Goal: Information Seeking & Learning: Learn about a topic

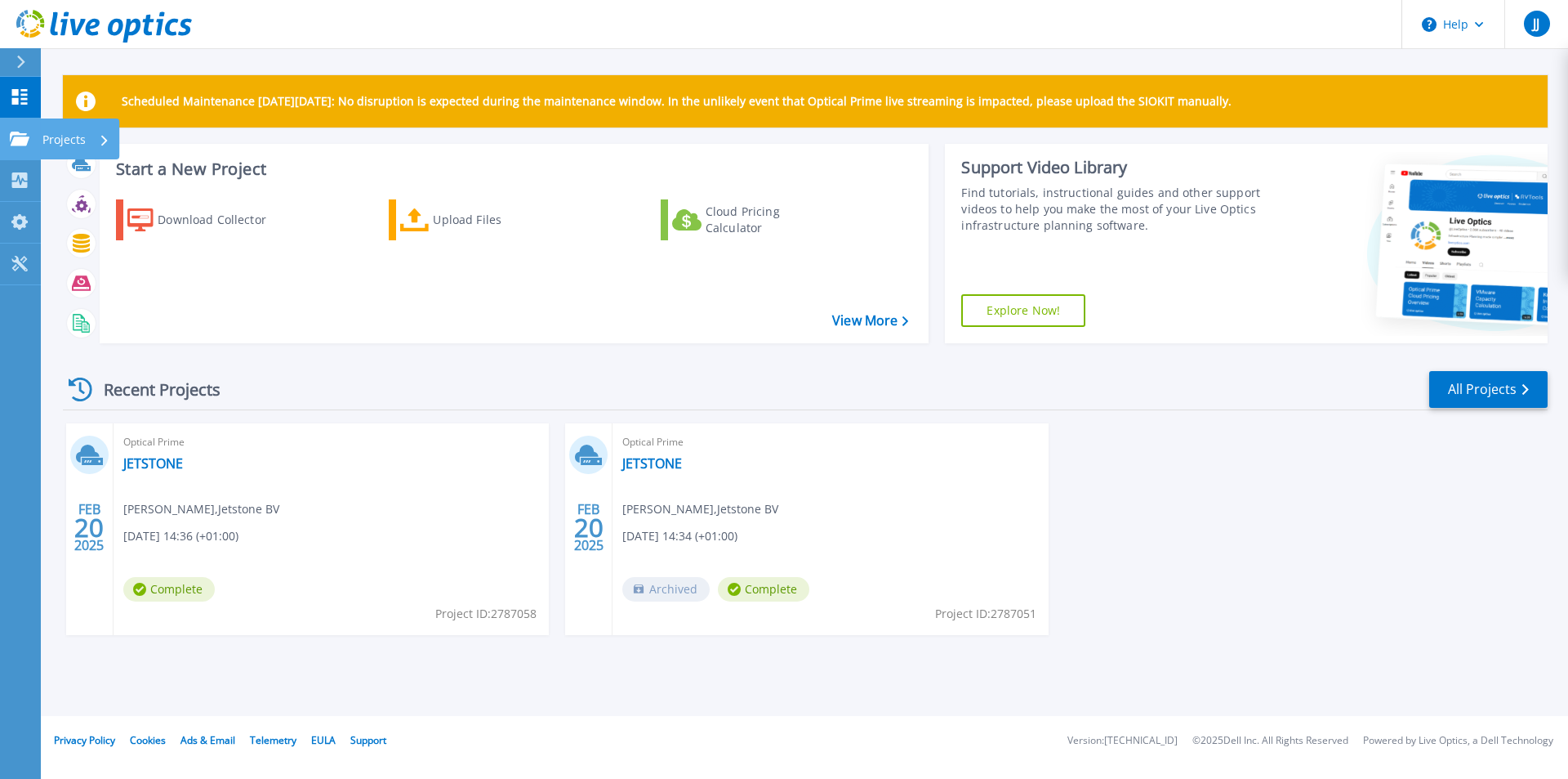
click at [91, 149] on div "Projects" at bounding box center [75, 139] width 67 height 42
click at [478, 397] on div "Recent Projects All Projects" at bounding box center [805, 390] width 1485 height 41
click at [208, 217] on div "Download Collector" at bounding box center [223, 220] width 131 height 32
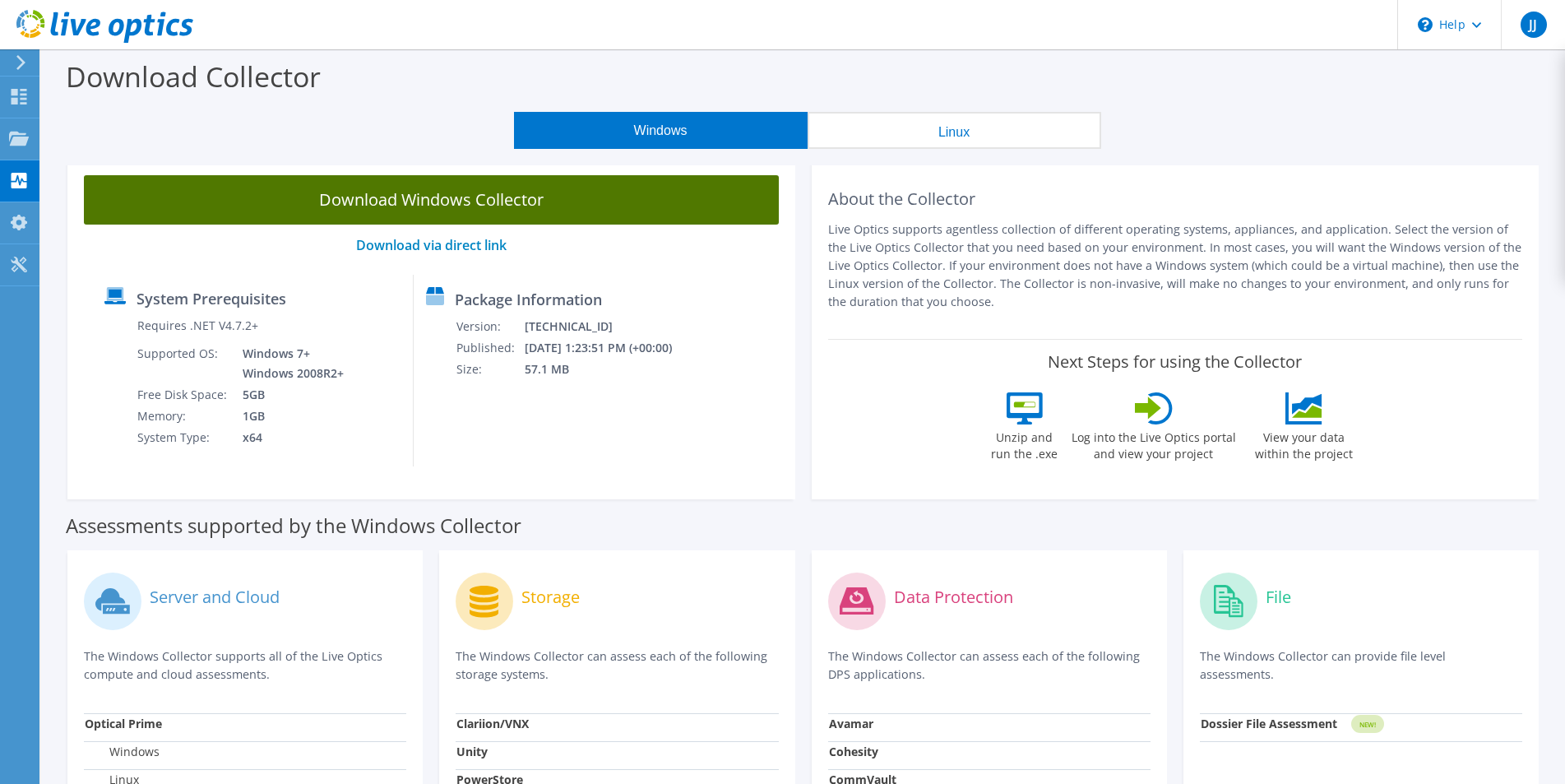
click at [437, 203] on link "Download Windows Collector" at bounding box center [431, 199] width 695 height 50
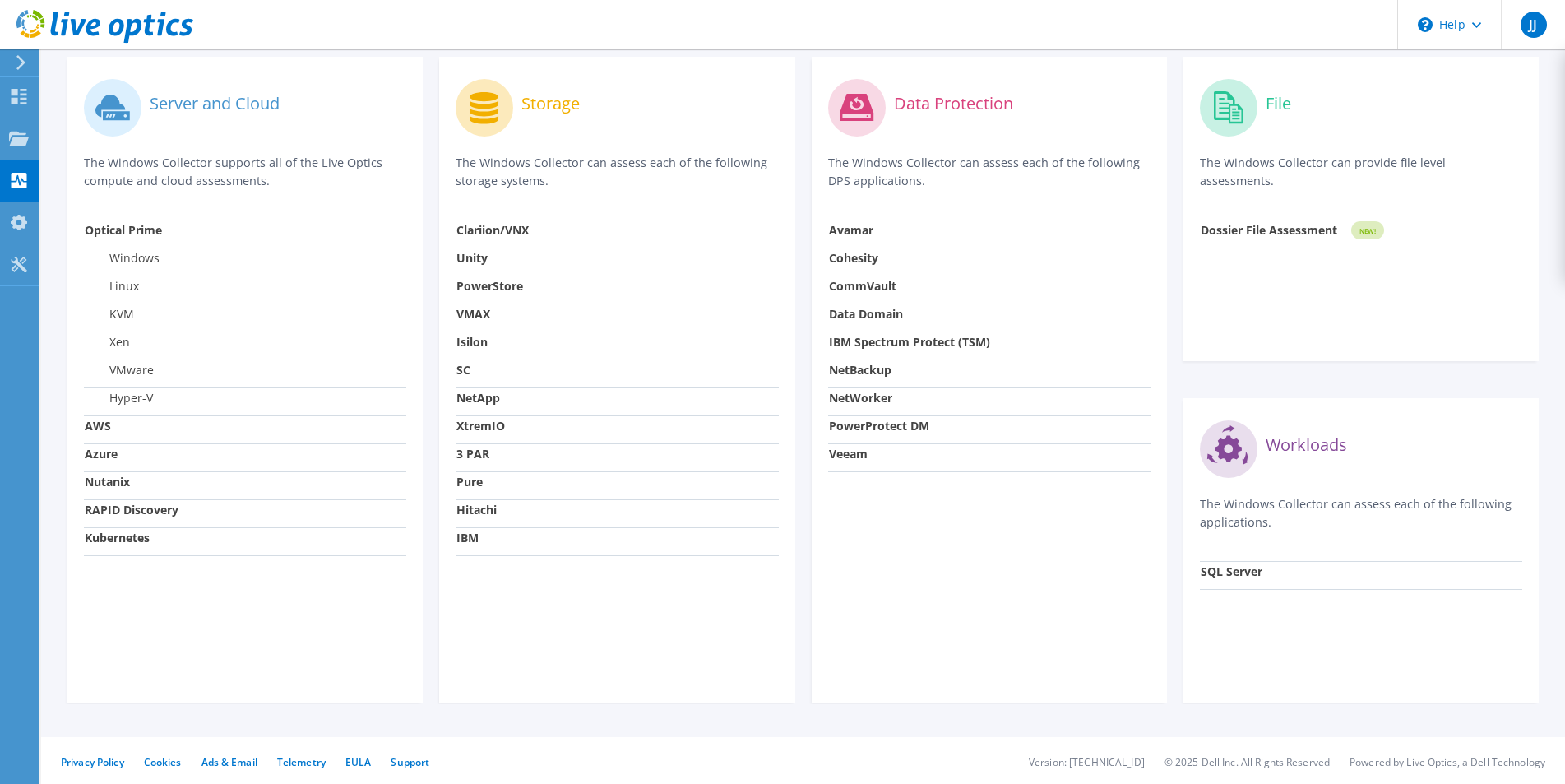
scroll to position [82, 0]
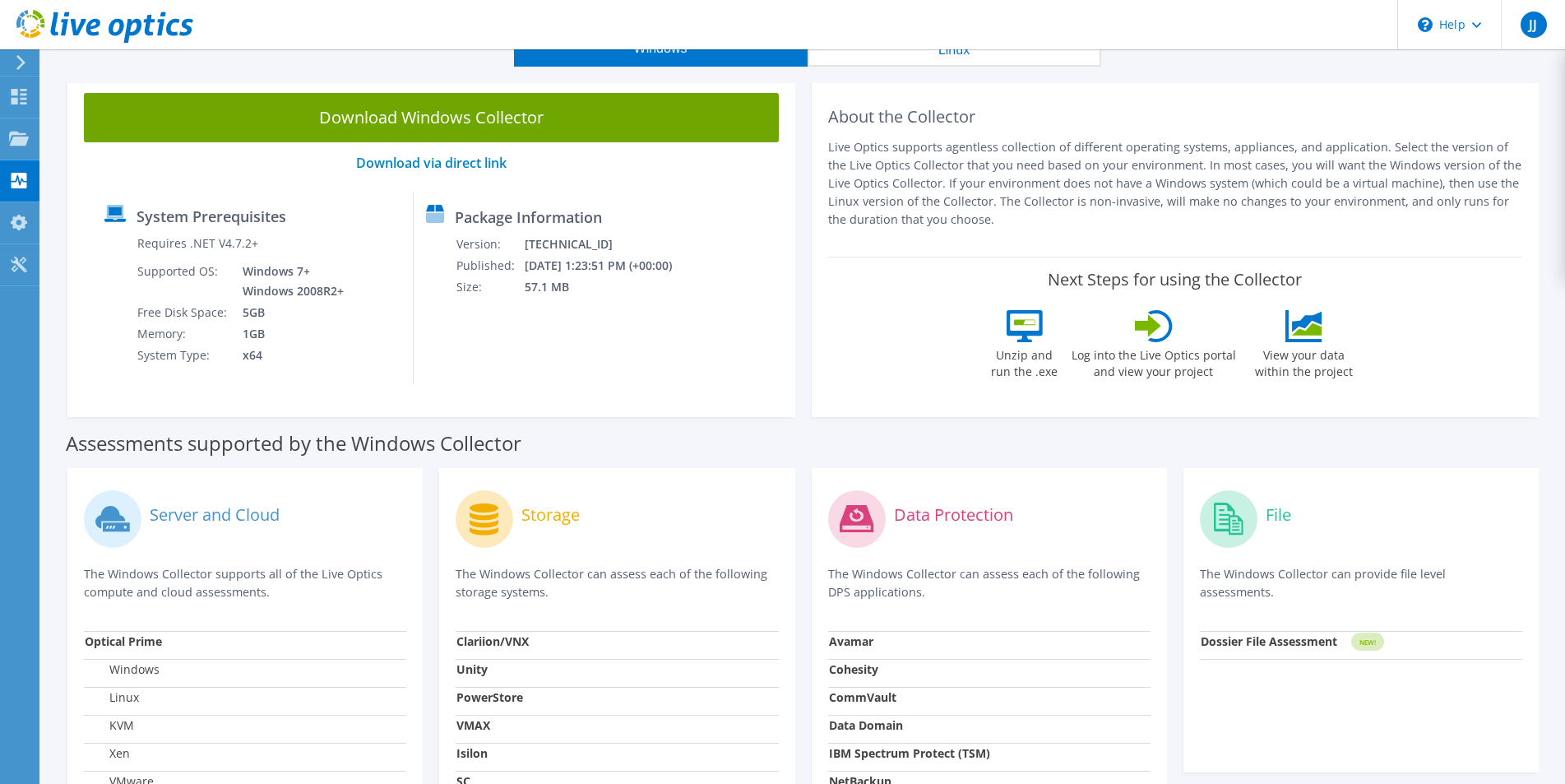
click at [200, 528] on div "Server and Cloud" at bounding box center [245, 519] width 322 height 69
click at [206, 511] on label "Server and Cloud" at bounding box center [215, 514] width 130 height 16
click at [118, 524] on icon at bounding box center [116, 527] width 27 height 9
click at [118, 523] on icon at bounding box center [116, 527] width 27 height 9
click at [167, 593] on p "The Windows Collector supports all of the Live Optics compute and cloud assessm…" at bounding box center [245, 583] width 322 height 36
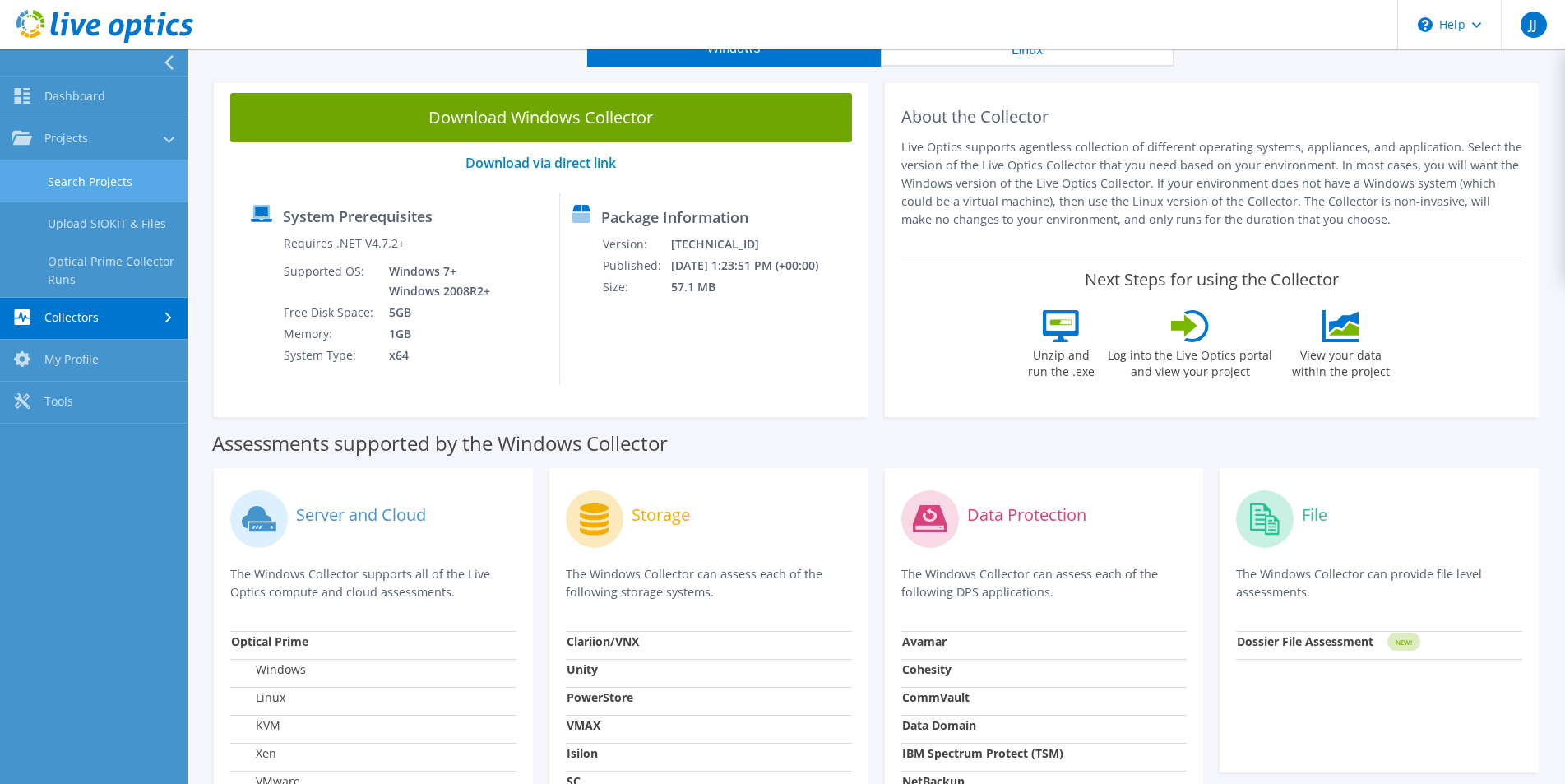
click at [68, 177] on link "Search Projects" at bounding box center [94, 181] width 188 height 42
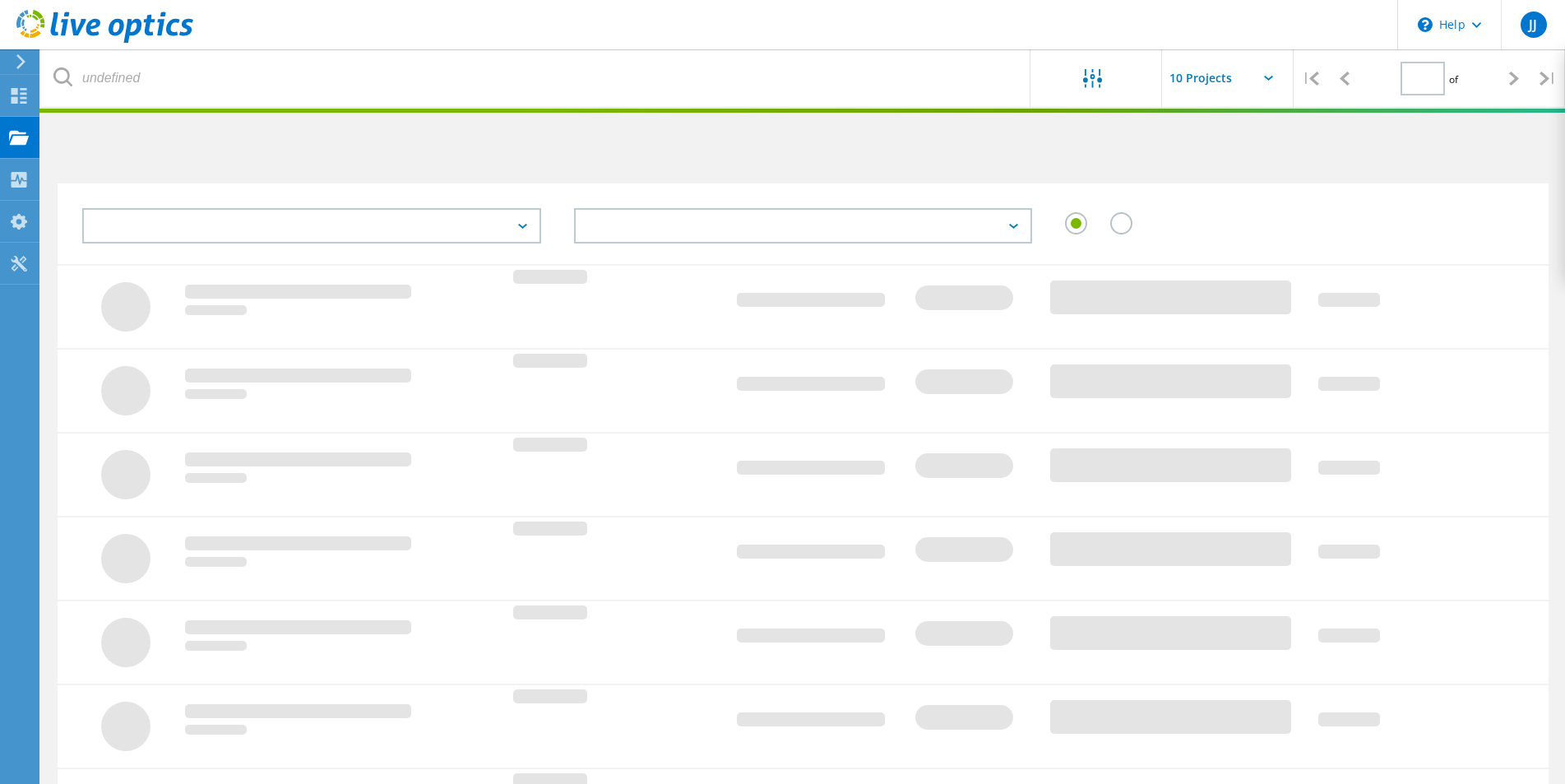
type input "1"
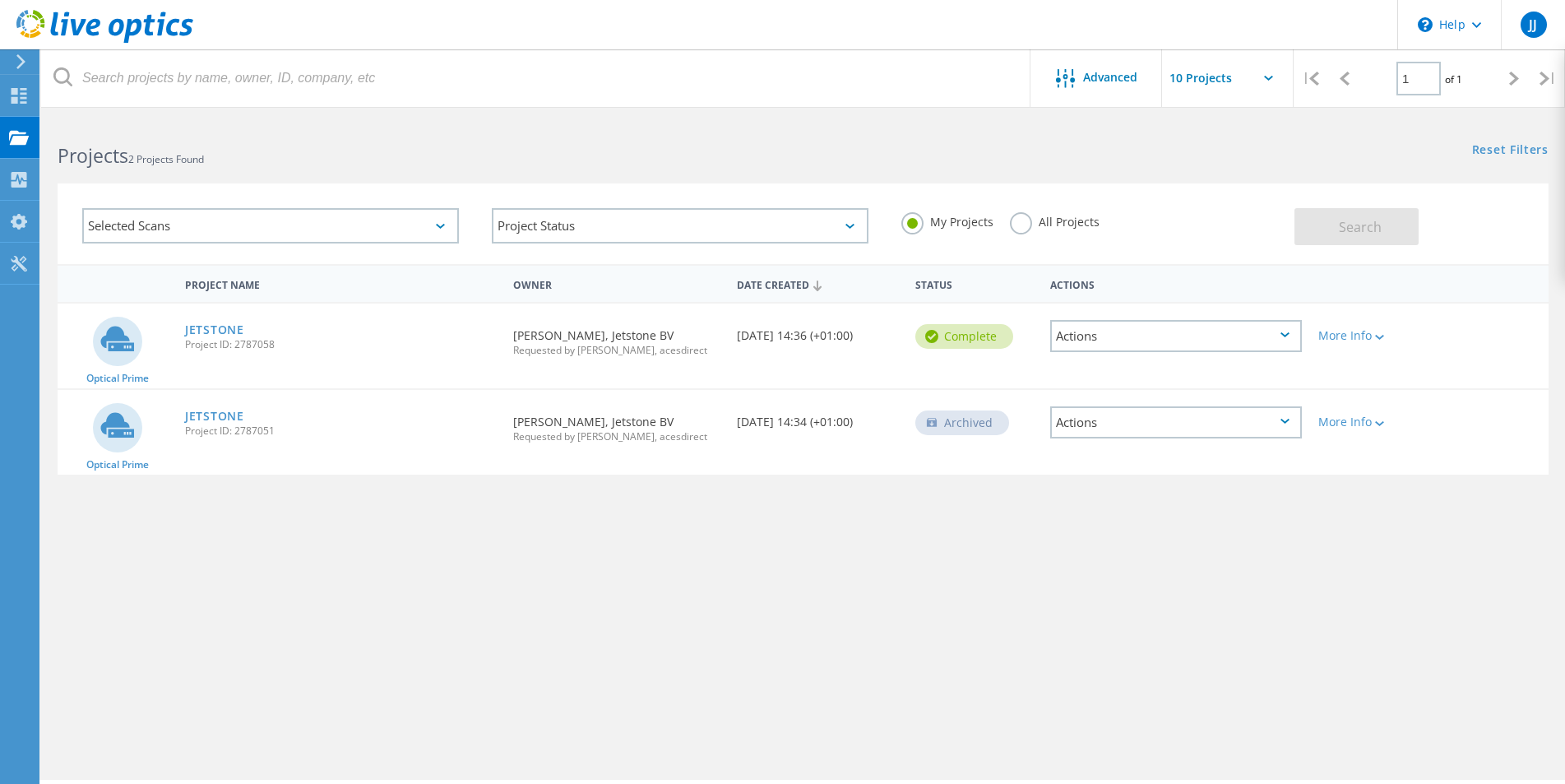
click at [995, 615] on div "Project Name Owner Date Created Status Actions Optical Prime JETSTONE Project I…" at bounding box center [803, 478] width 1491 height 428
click at [218, 324] on link "JETSTONE" at bounding box center [215, 329] width 60 height 12
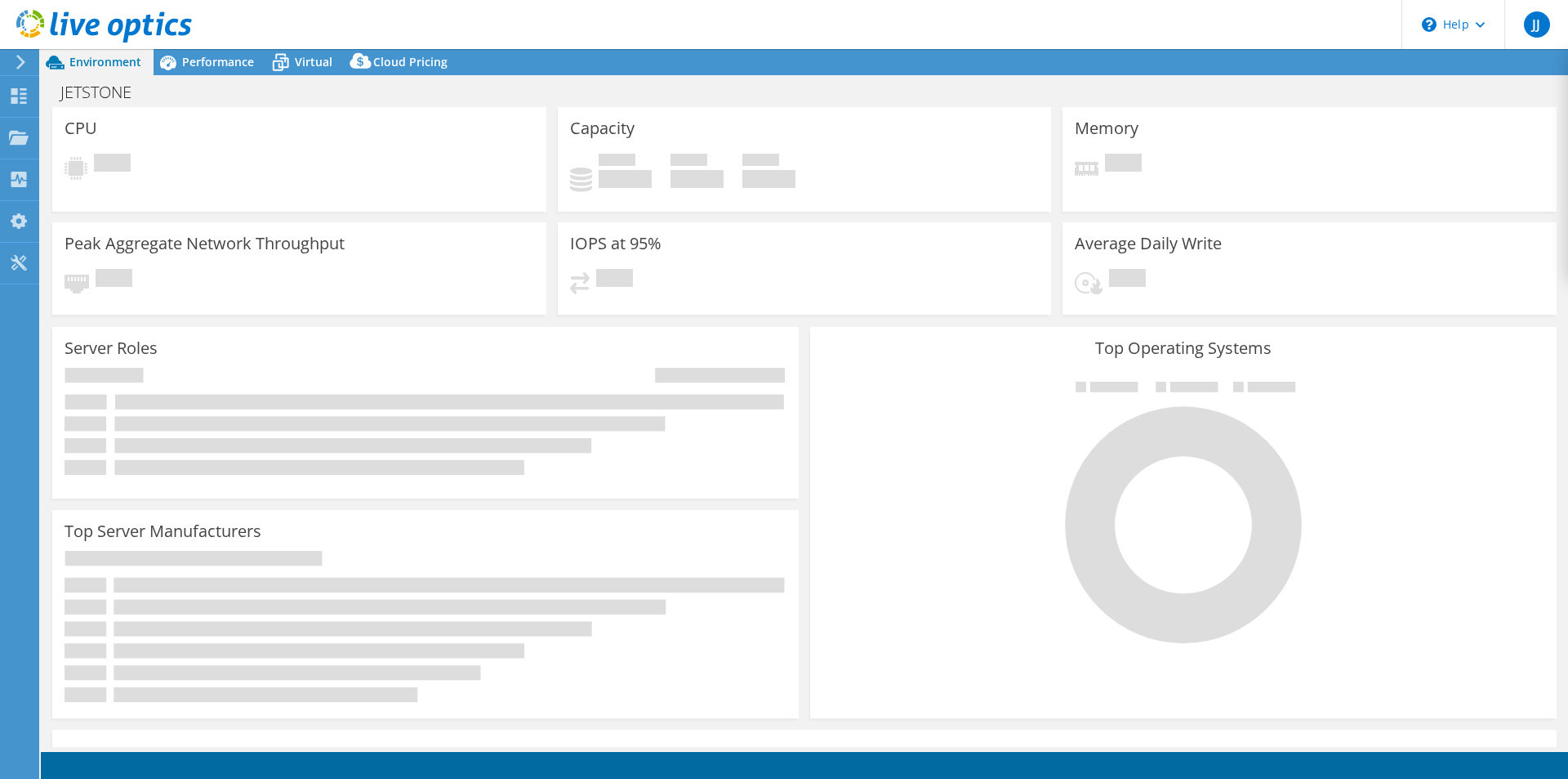
select select "USD"
select select "EUFrankfurt"
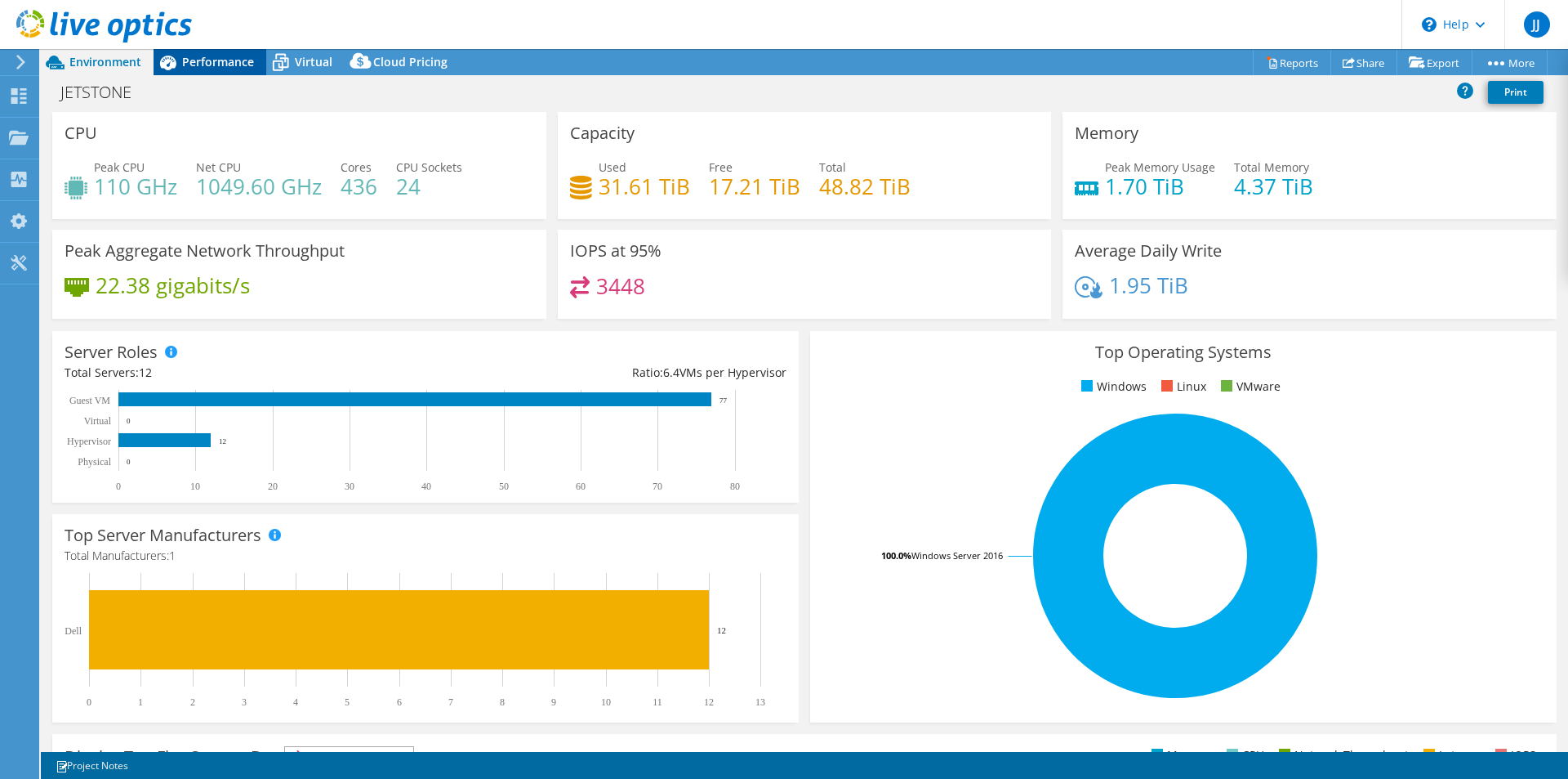
click at [219, 60] on span "Performance" at bounding box center [218, 61] width 72 height 15
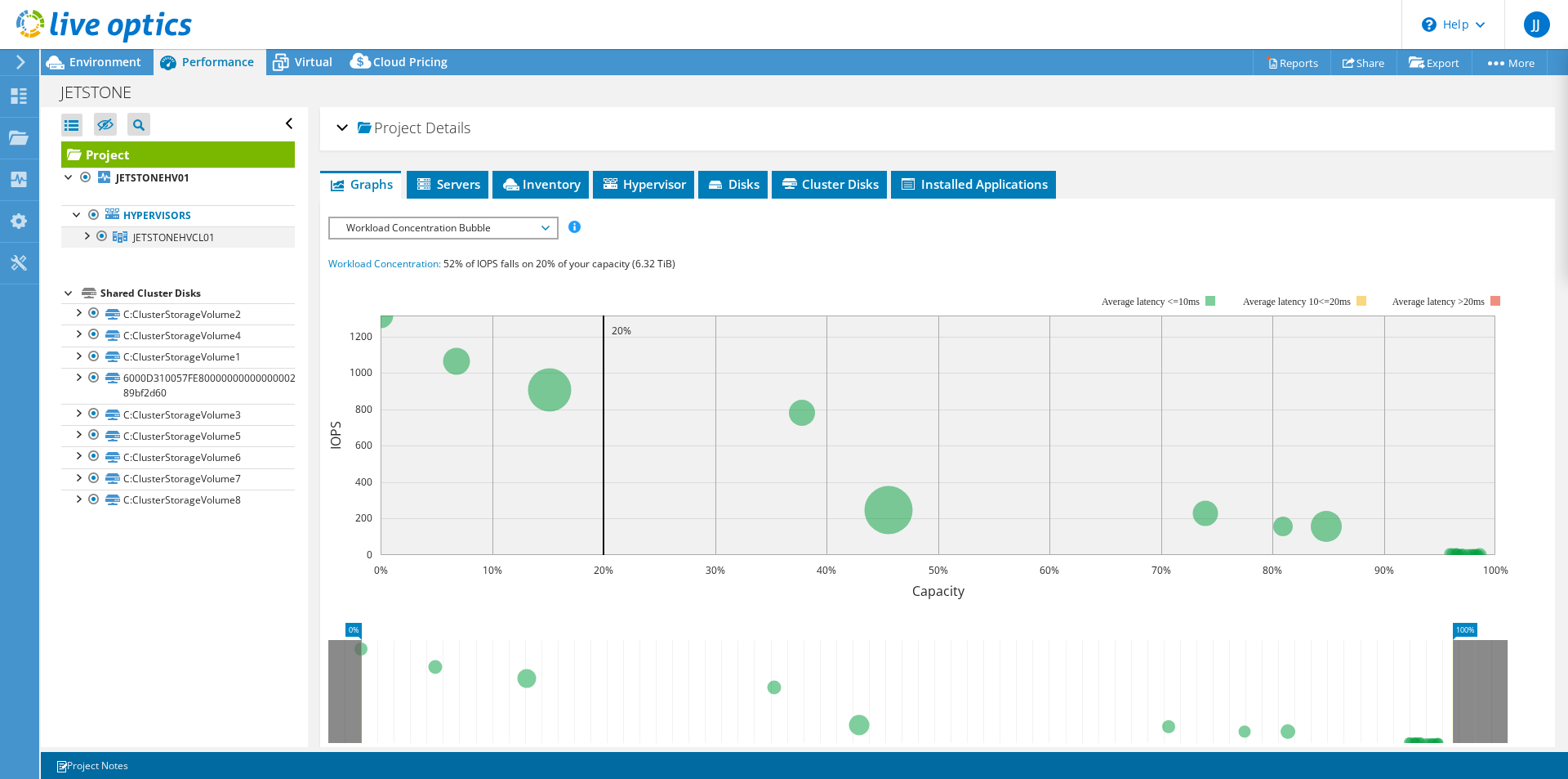
click at [82, 236] on div at bounding box center [86, 234] width 16 height 16
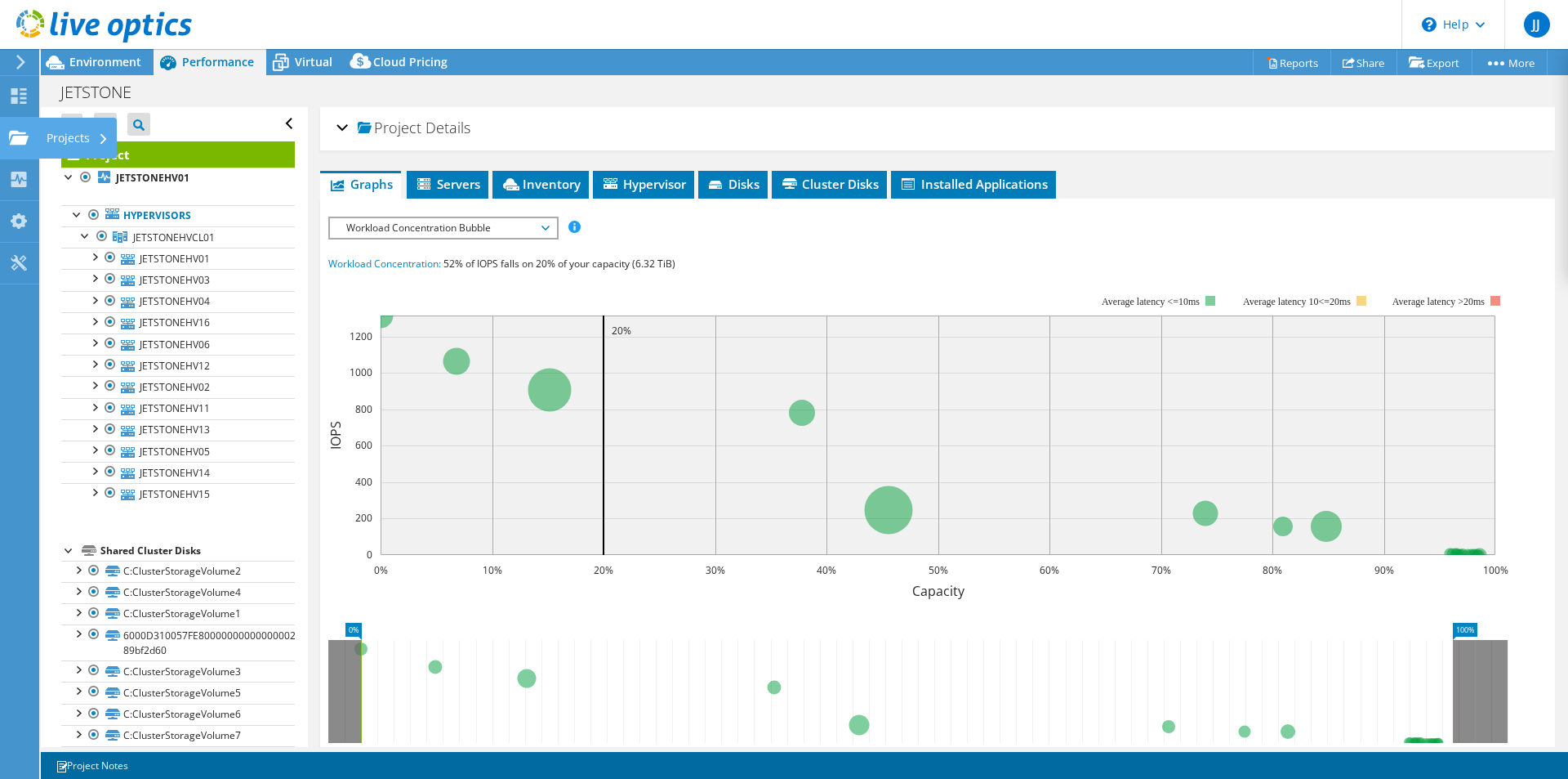
click at [68, 131] on div "Projects" at bounding box center [77, 138] width 78 height 41
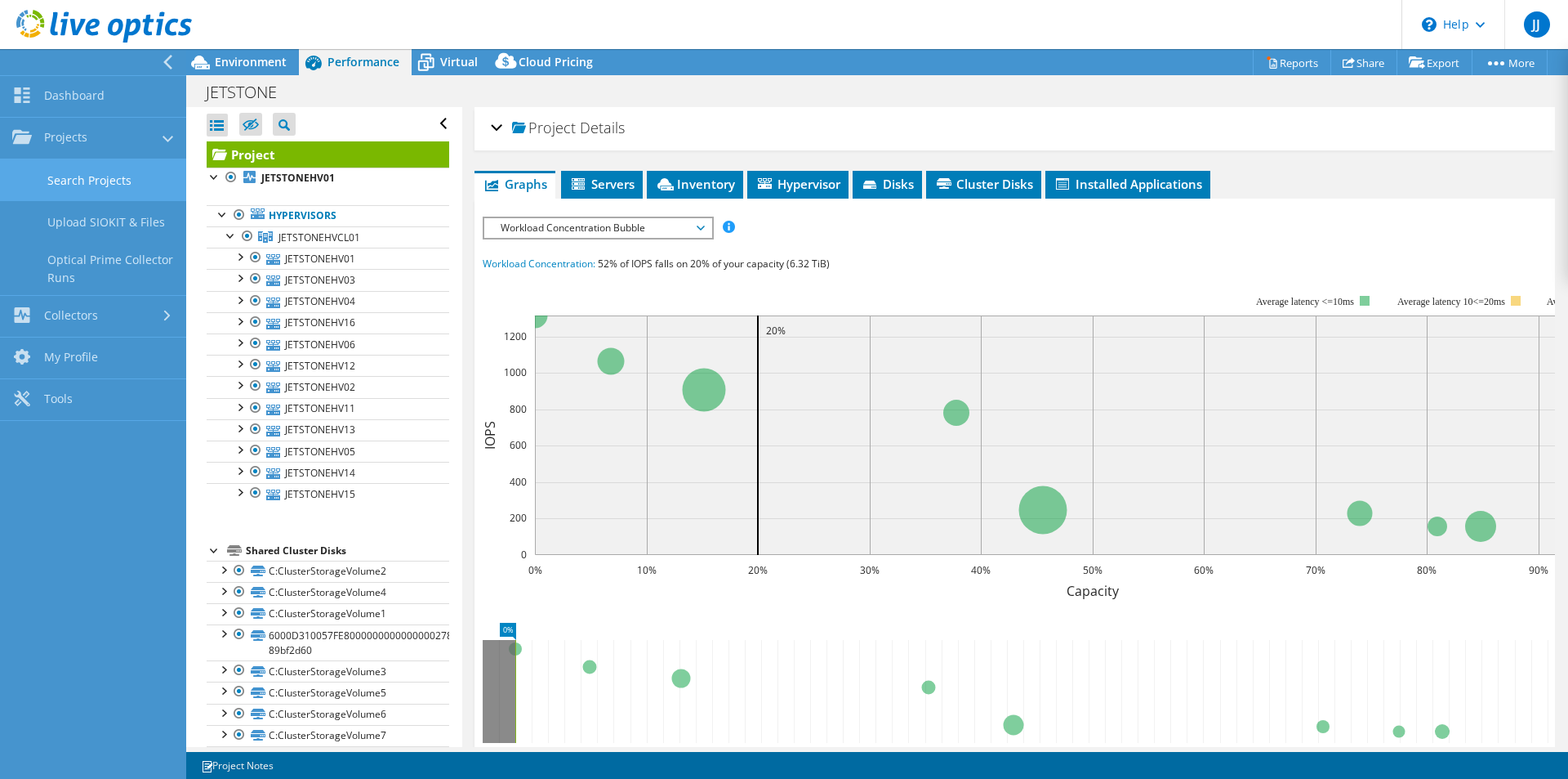
click at [86, 166] on link "Search Projects" at bounding box center [93, 180] width 186 height 41
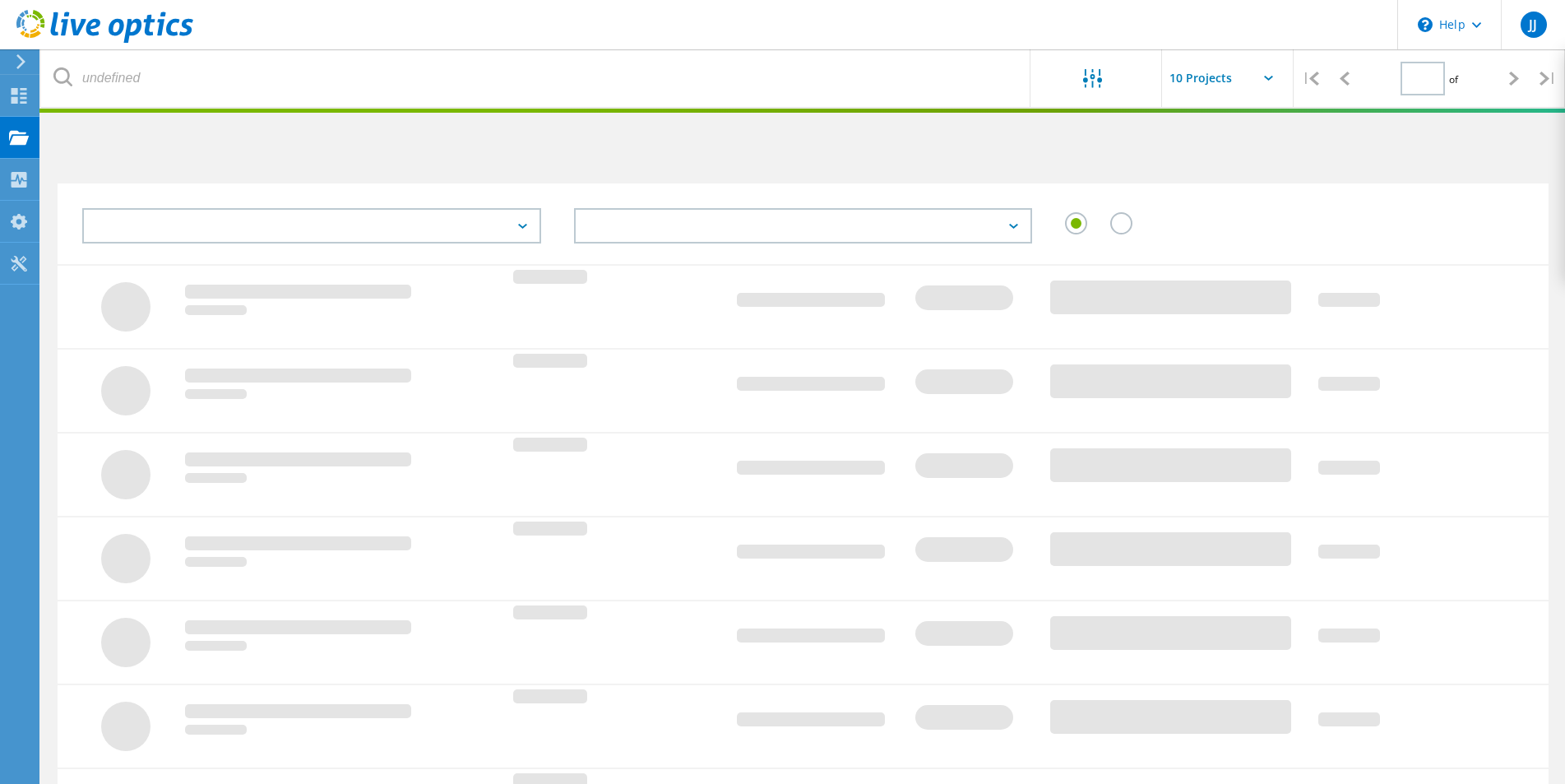
type input "1"
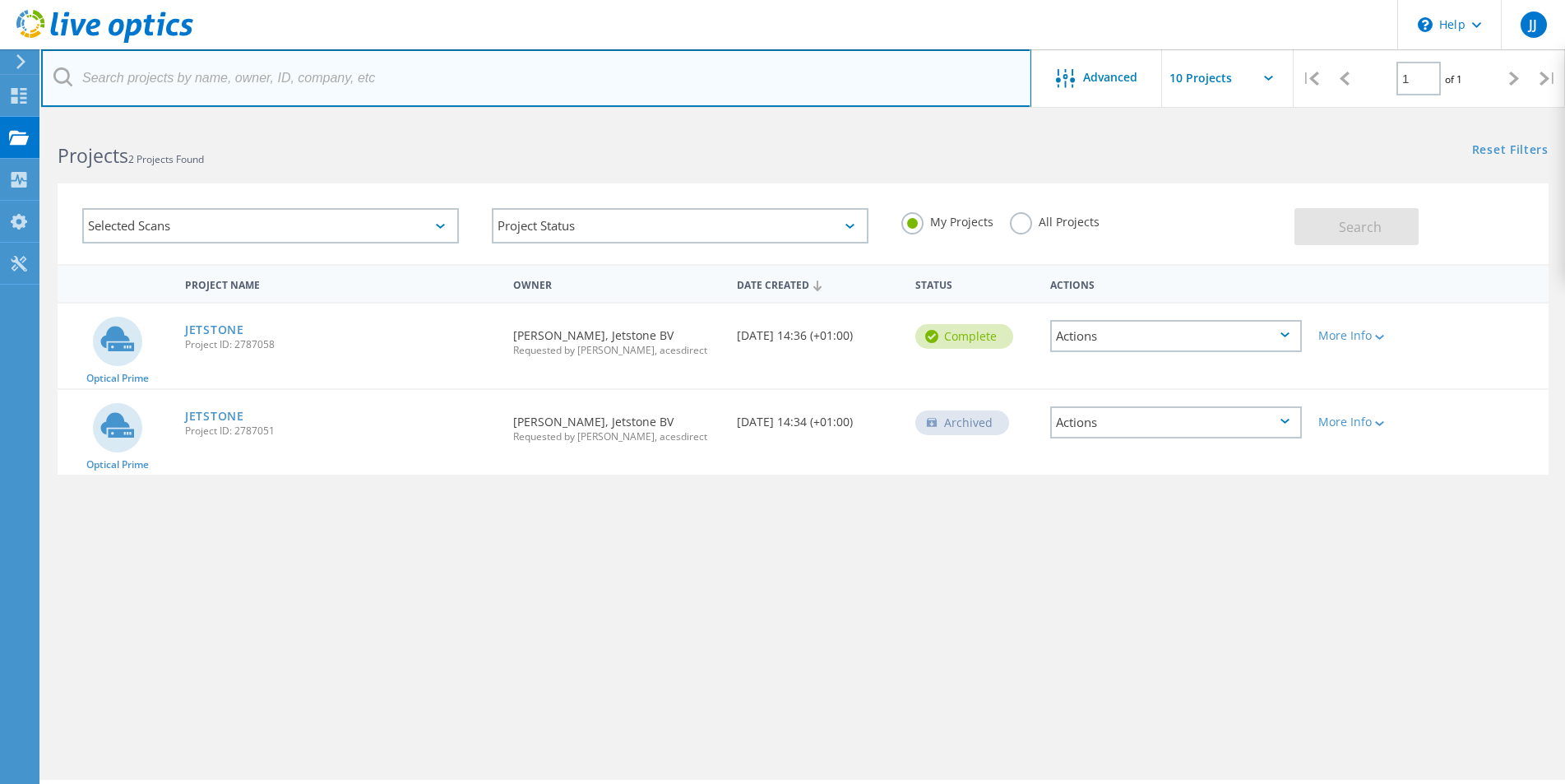
click at [659, 61] on input "text" at bounding box center [536, 78] width 990 height 58
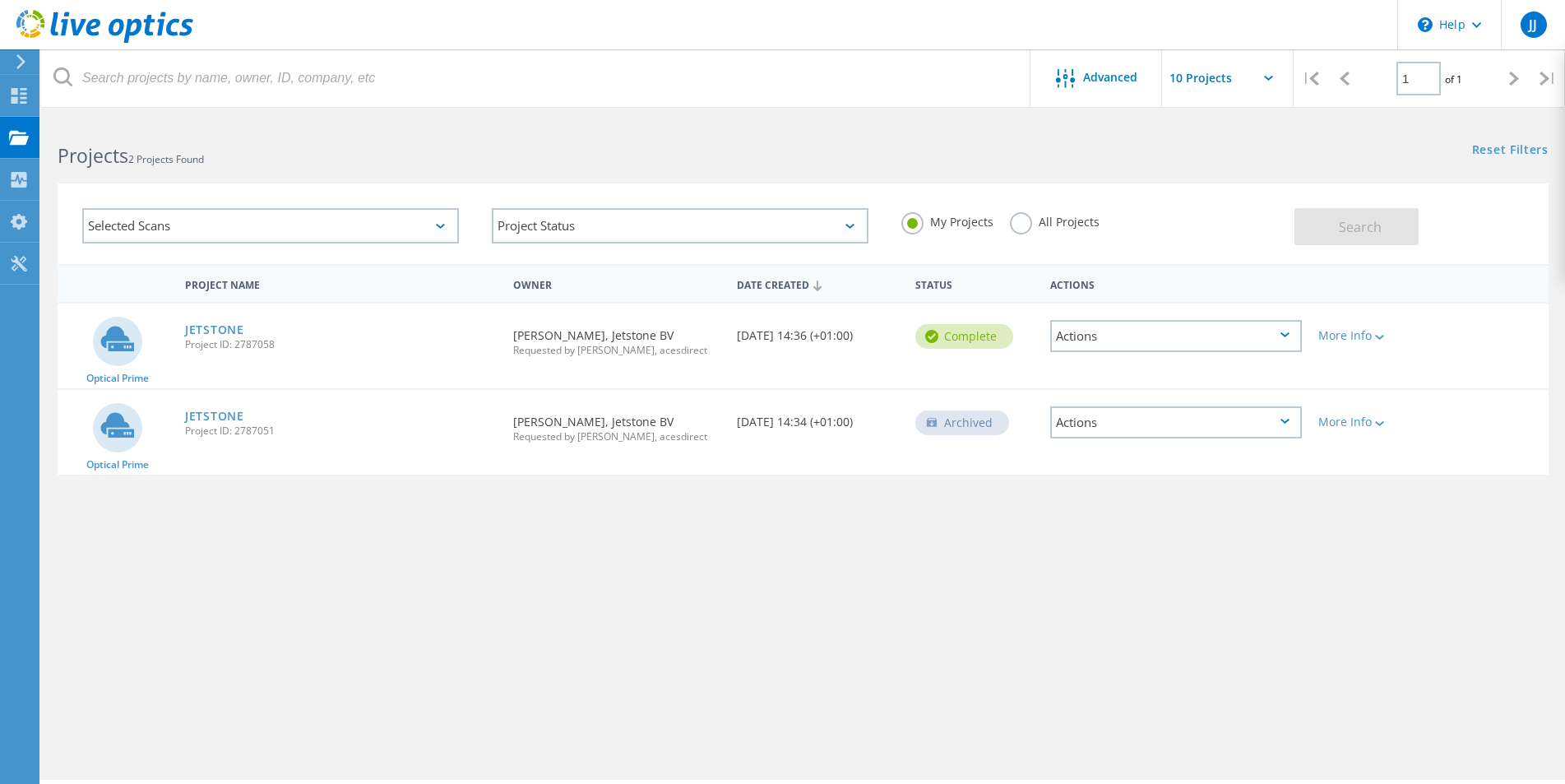
click at [551, 153] on h2 "Projects 2 Projects Found" at bounding box center [422, 156] width 729 height 27
click at [23, 102] on use at bounding box center [19, 96] width 15 height 15
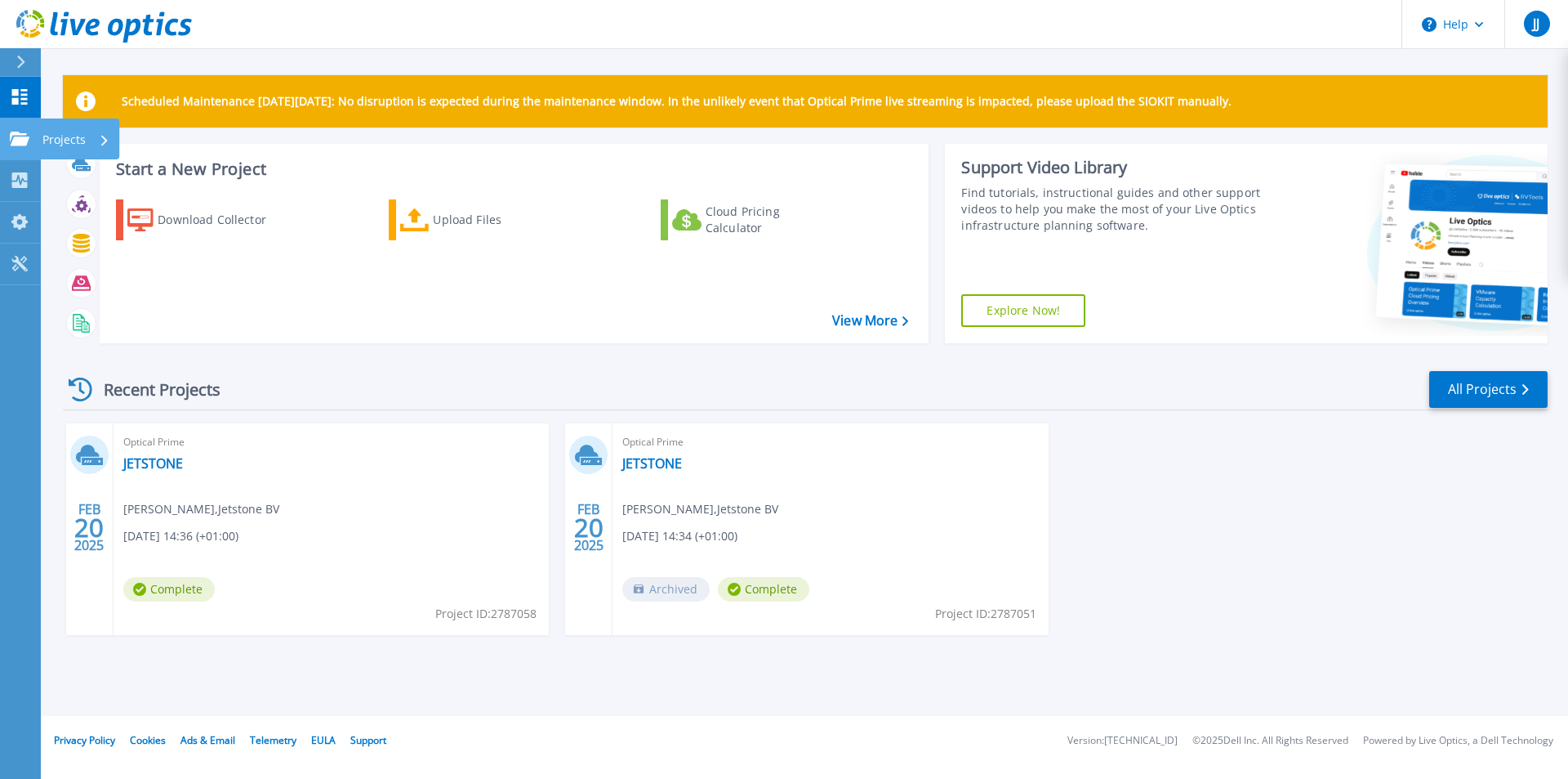
click at [9, 134] on link "Projects Projects" at bounding box center [21, 139] width 41 height 41
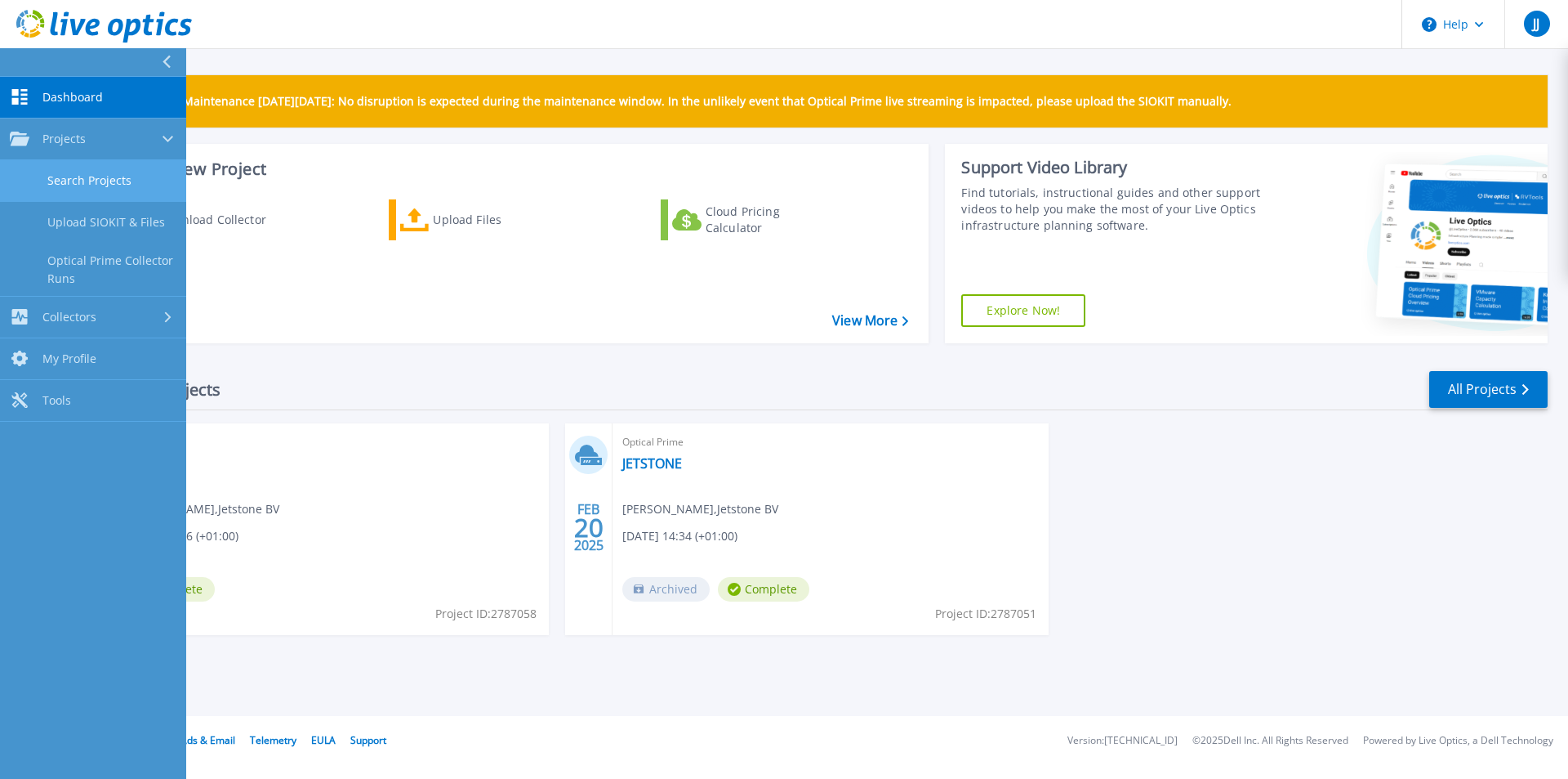
click at [92, 181] on link "Search Projects" at bounding box center [93, 181] width 186 height 41
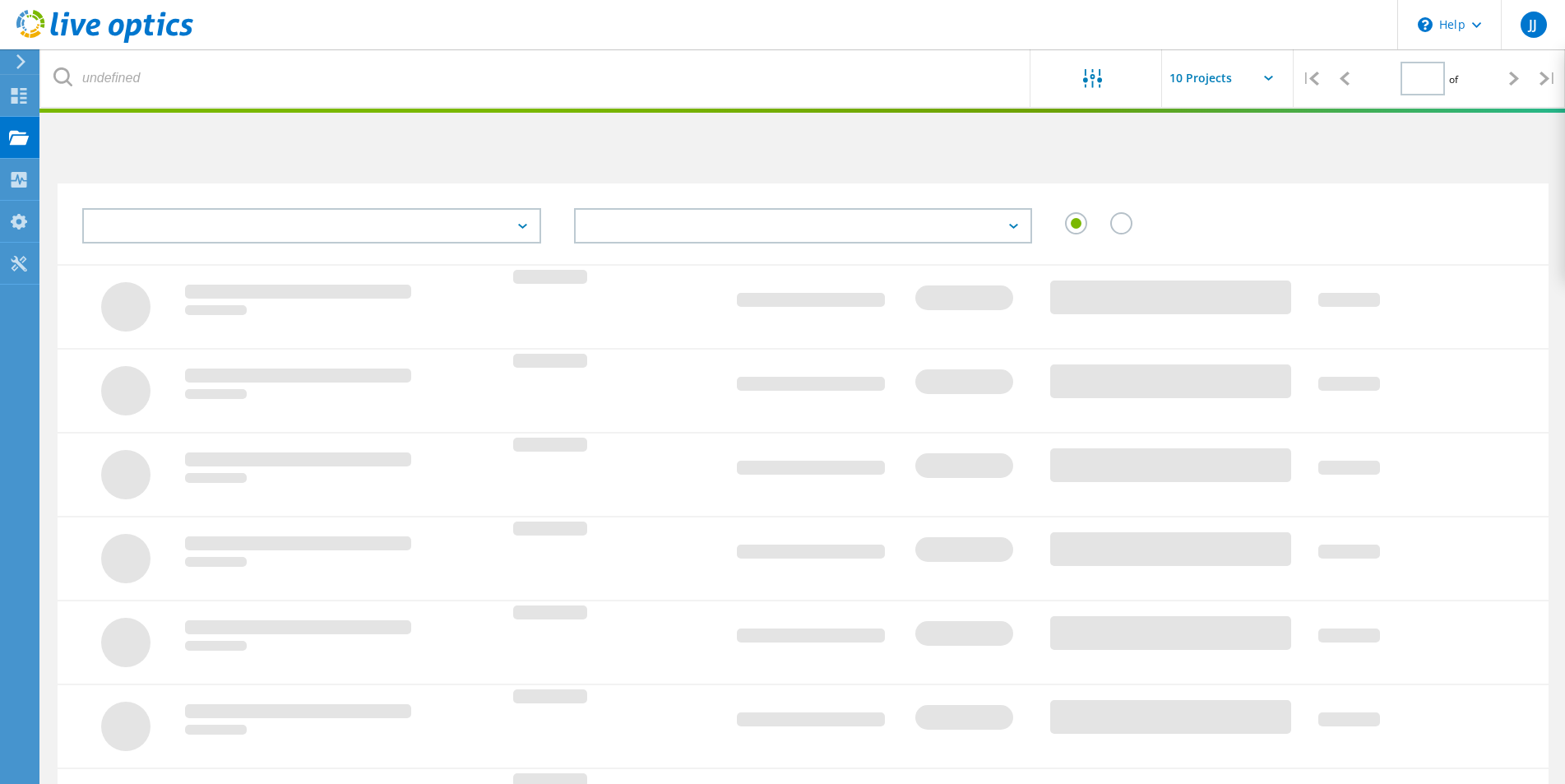
type input "1"
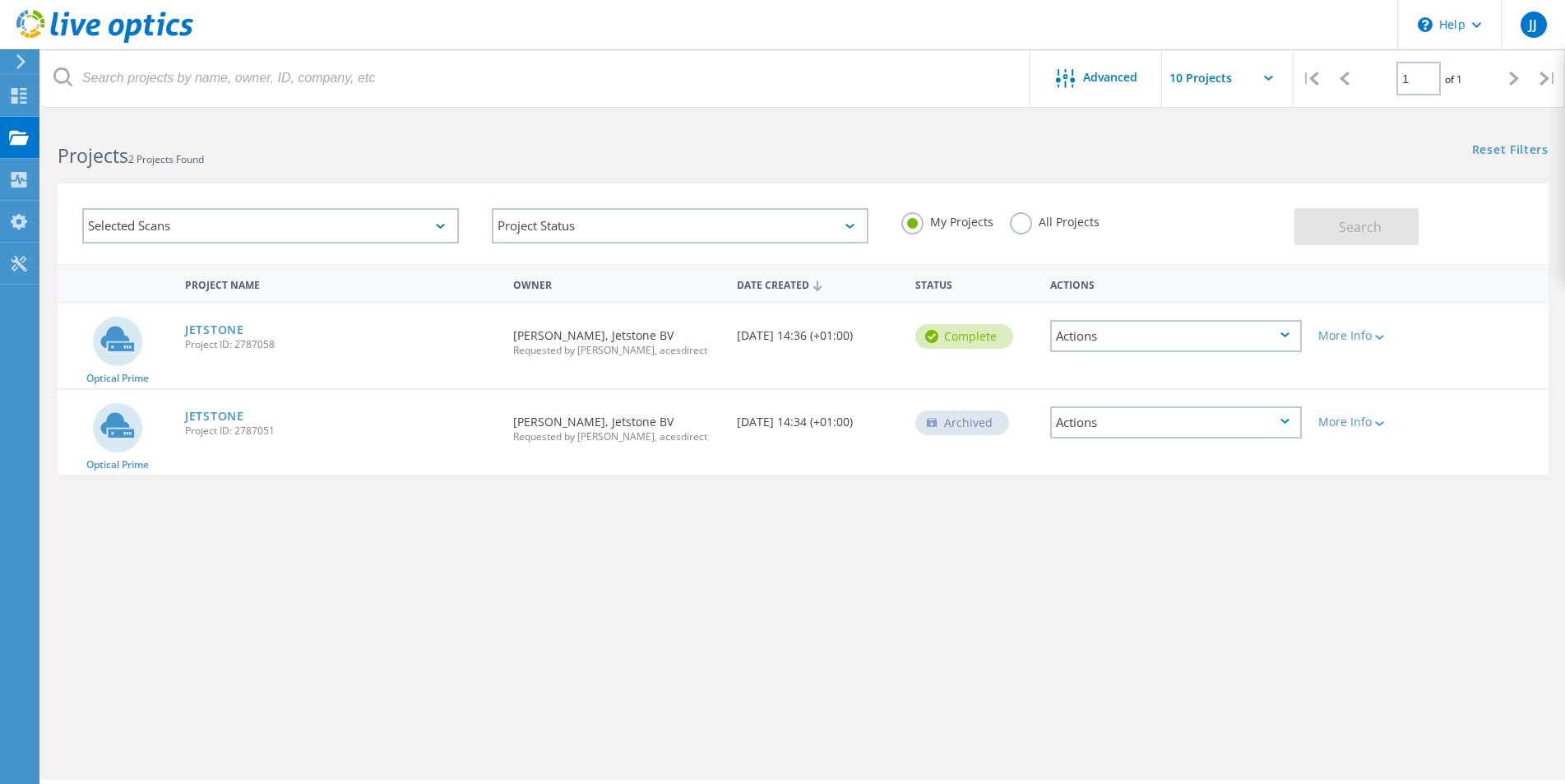
click at [1025, 224] on label "All Projects" at bounding box center [1054, 219] width 89 height 15
click at [0, 0] on input "All Projects" at bounding box center [0, 0] width 0 height 0
click at [1331, 231] on button "Search" at bounding box center [1357, 226] width 125 height 37
click at [21, 186] on use at bounding box center [19, 179] width 15 height 15
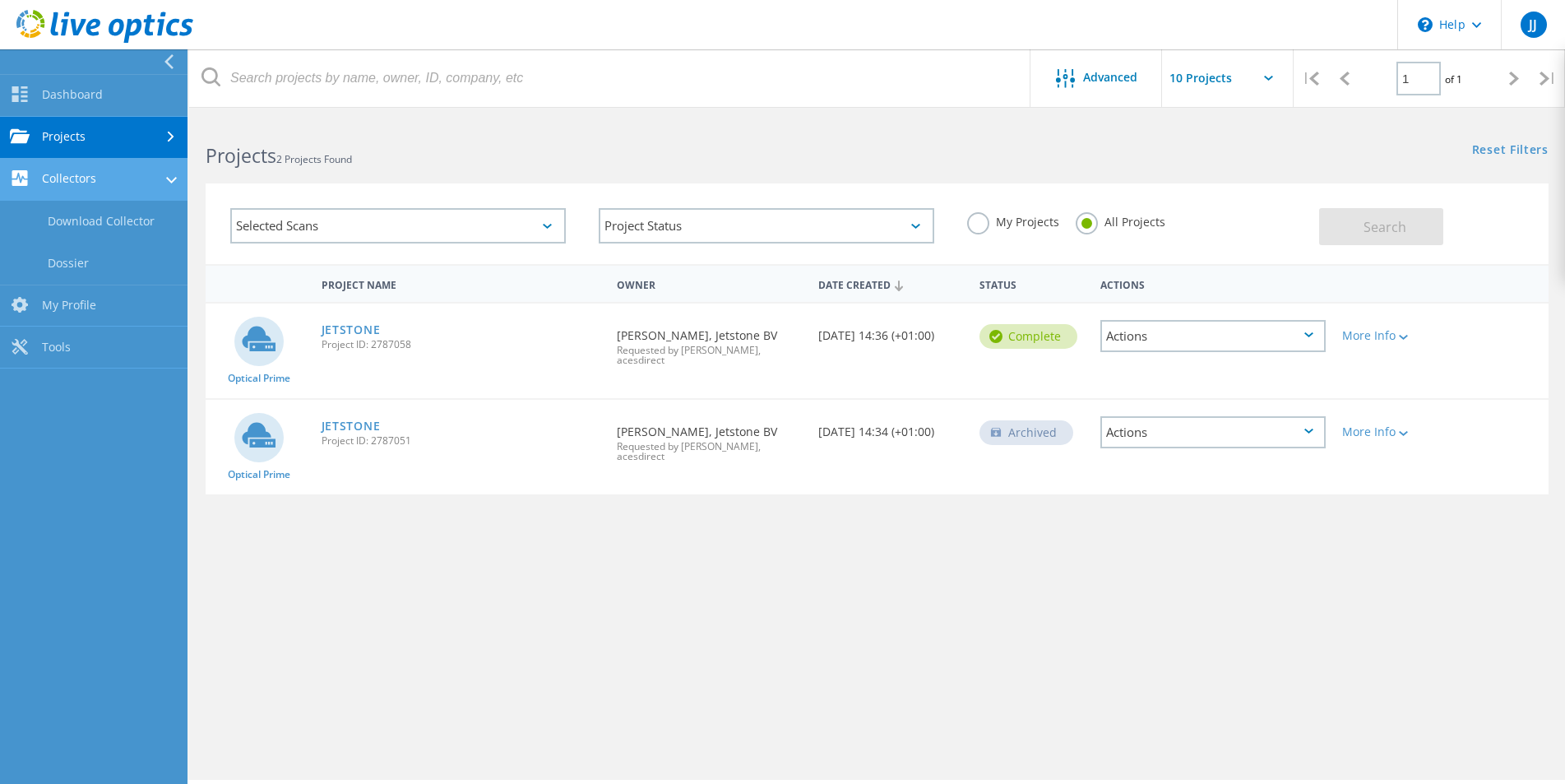
click at [116, 188] on link "Collectors" at bounding box center [94, 180] width 188 height 42
click at [100, 174] on link "Collectors" at bounding box center [94, 180] width 188 height 42
click at [73, 262] on link "Dossier" at bounding box center [94, 263] width 188 height 42
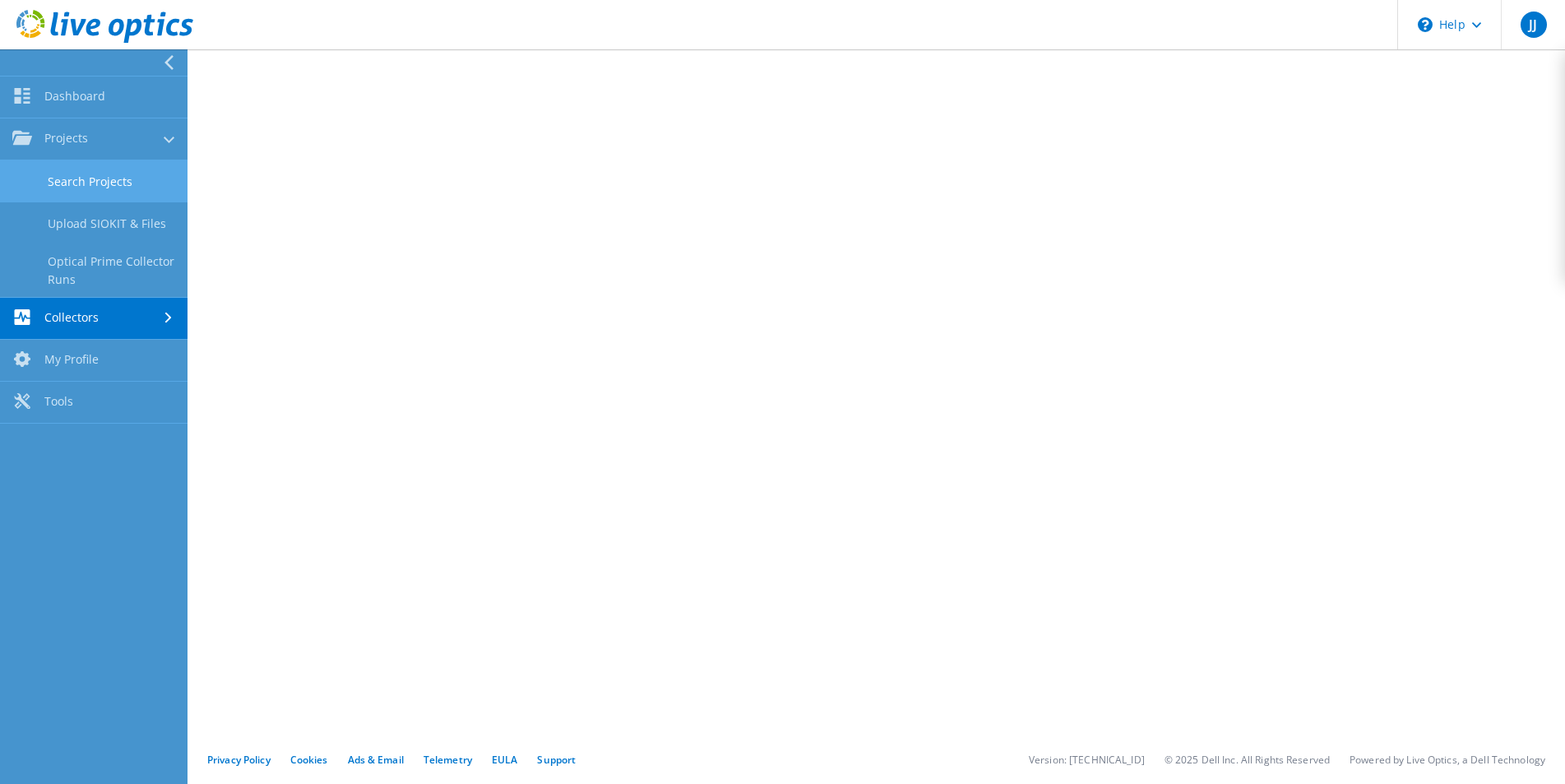
click at [79, 175] on link "Search Projects" at bounding box center [94, 181] width 188 height 42
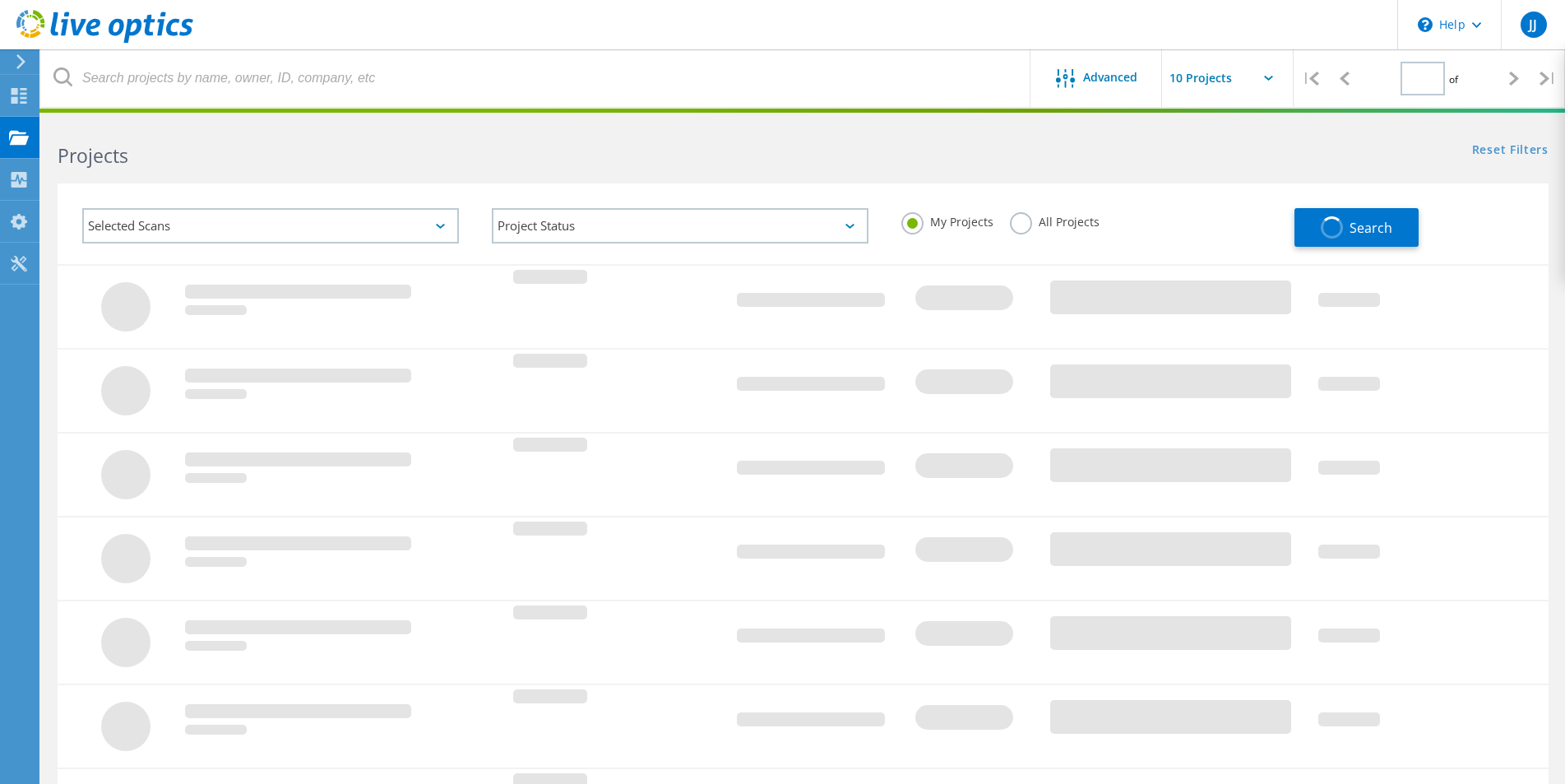
type input "1"
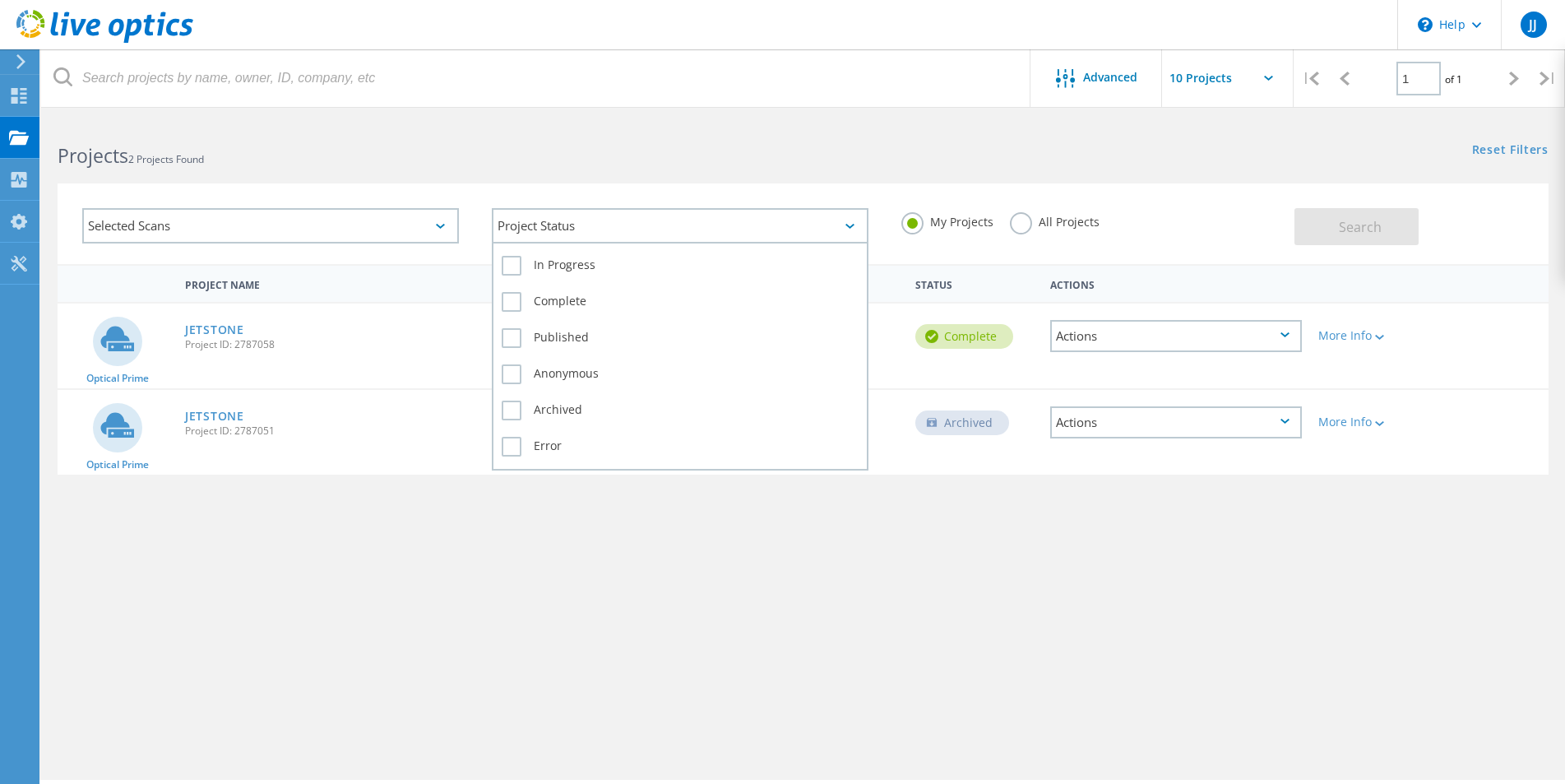
click at [810, 235] on div "Project Status" at bounding box center [680, 226] width 376 height 35
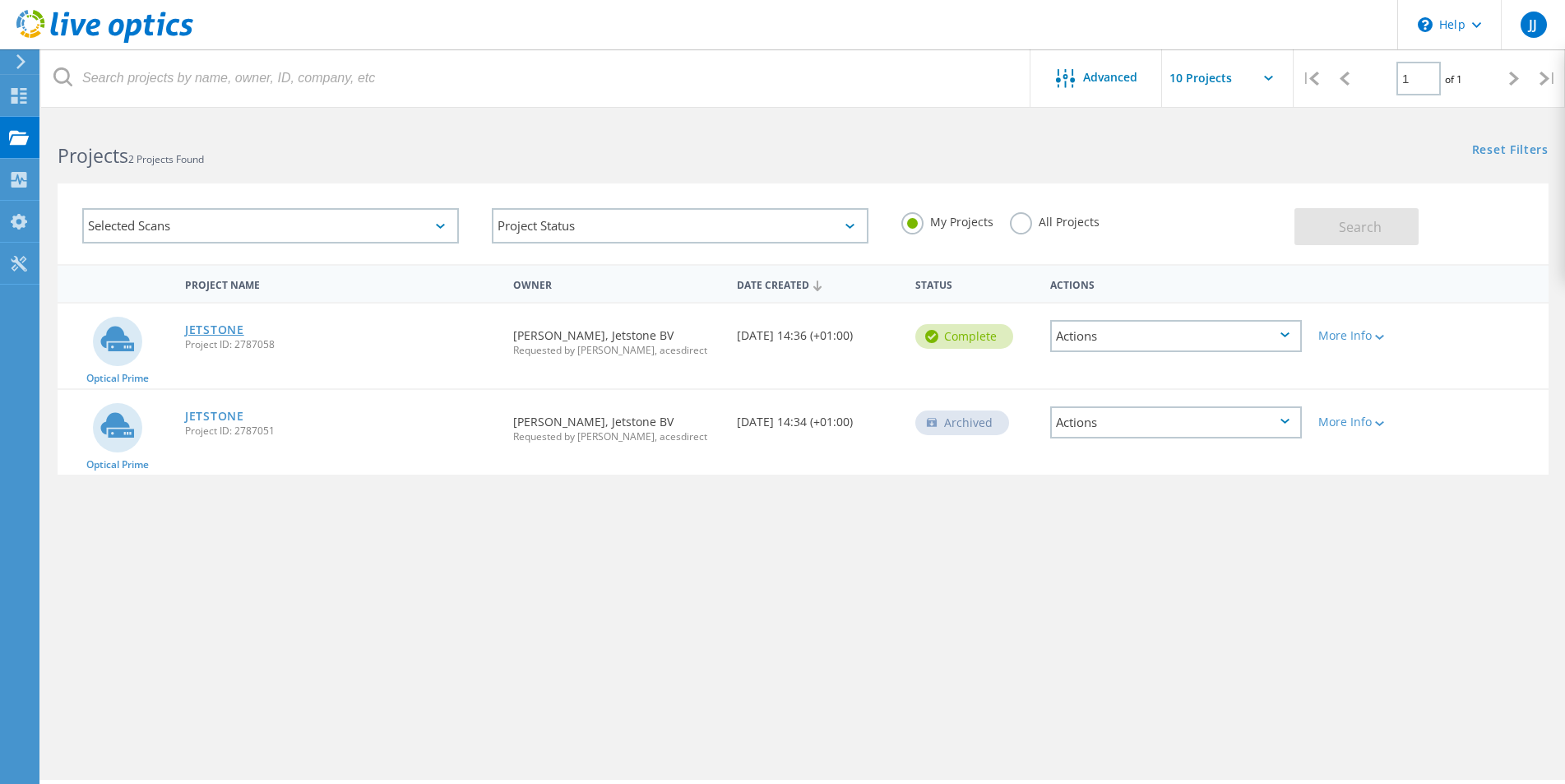
click at [207, 329] on link "JETSTONE" at bounding box center [215, 329] width 60 height 12
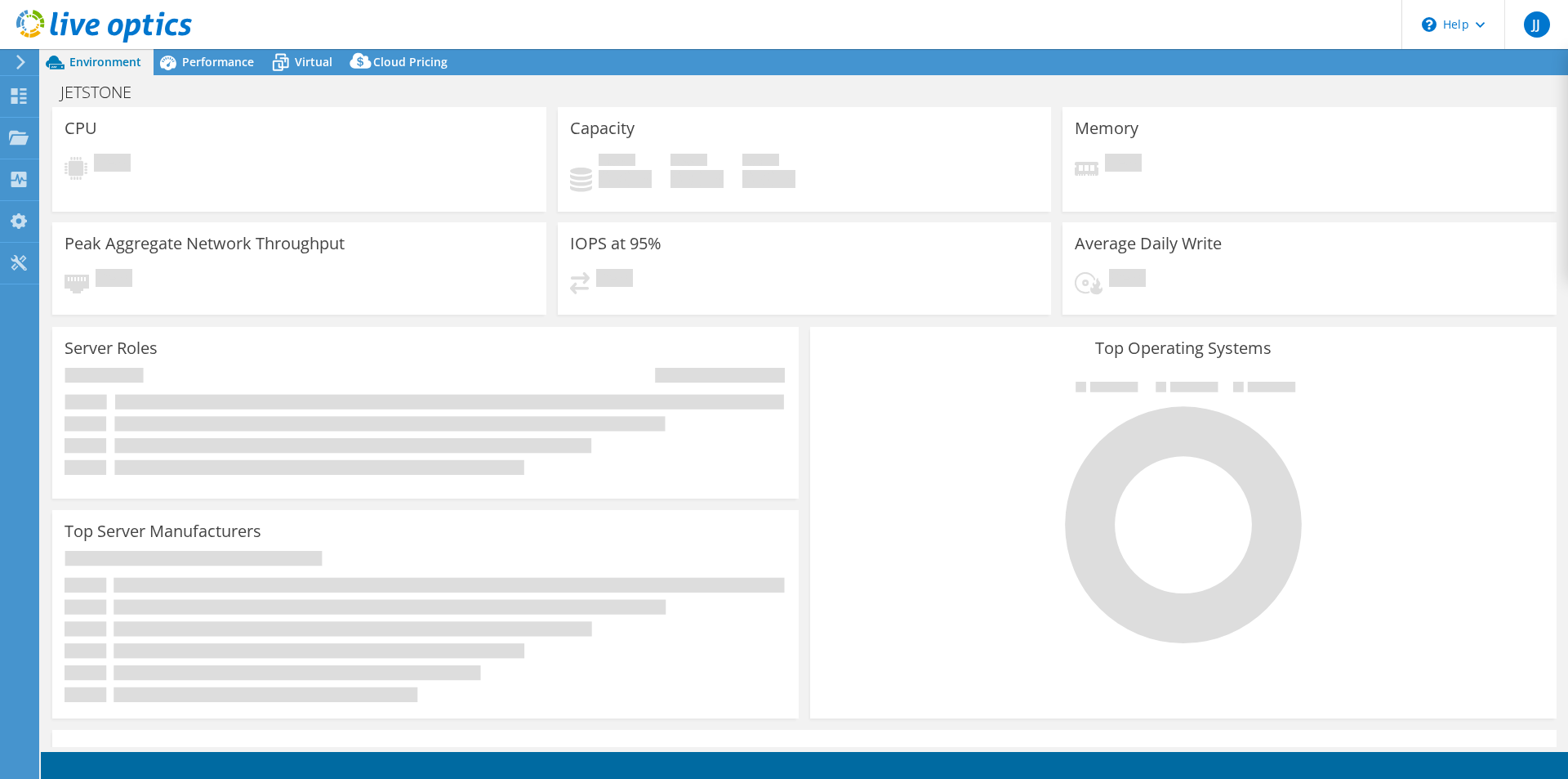
select select "USD"
select select "EUFrankfurt"
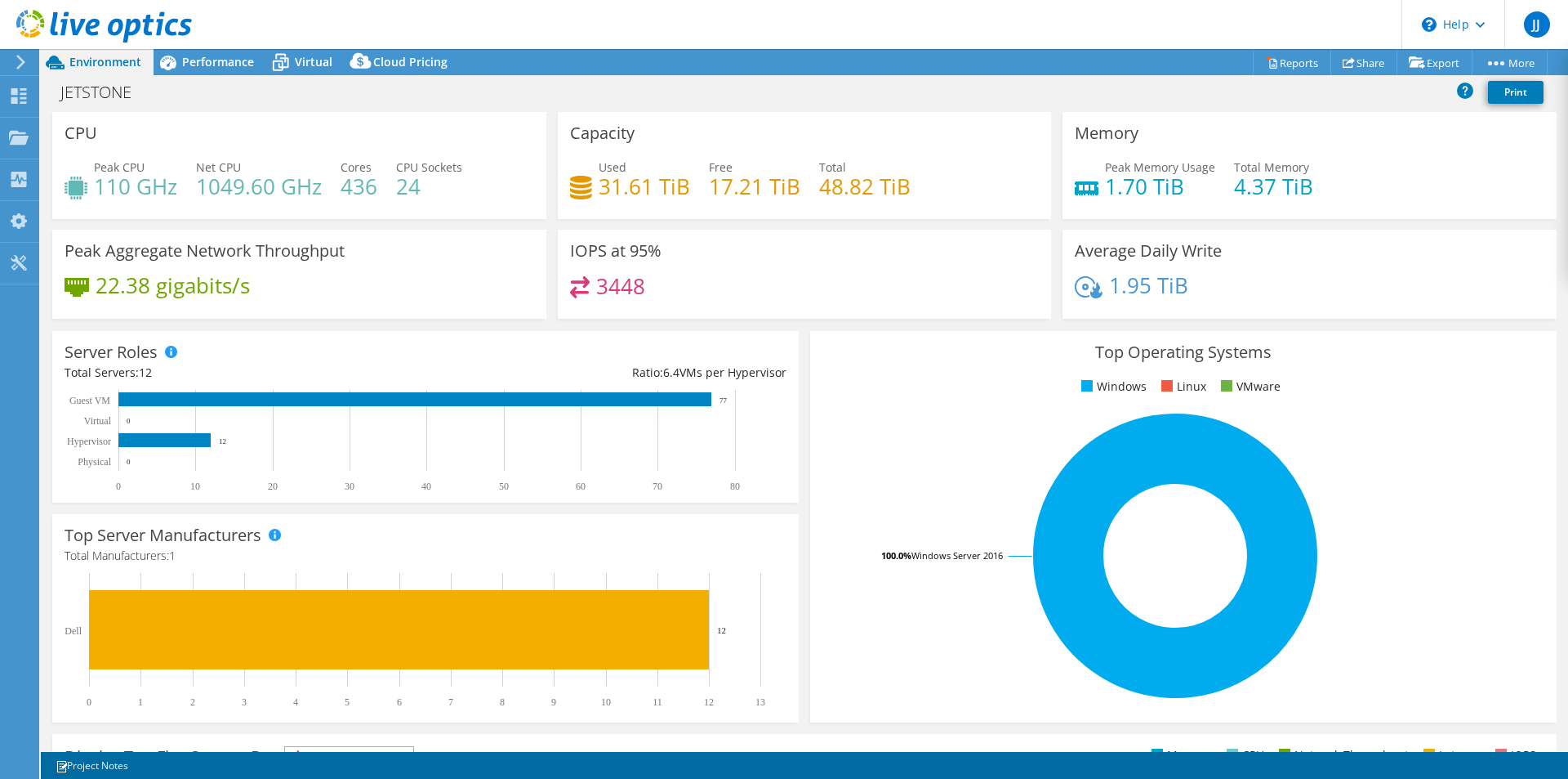
click at [197, 288] on h4 "22.38 gigabits/s" at bounding box center [173, 285] width 154 height 18
click at [197, 287] on h4 "22.38 gigabits/s" at bounding box center [173, 285] width 154 height 18
click at [237, 280] on h4 "22.38 gigabits/s" at bounding box center [173, 285] width 154 height 18
click at [223, 66] on span "Performance" at bounding box center [218, 61] width 72 height 15
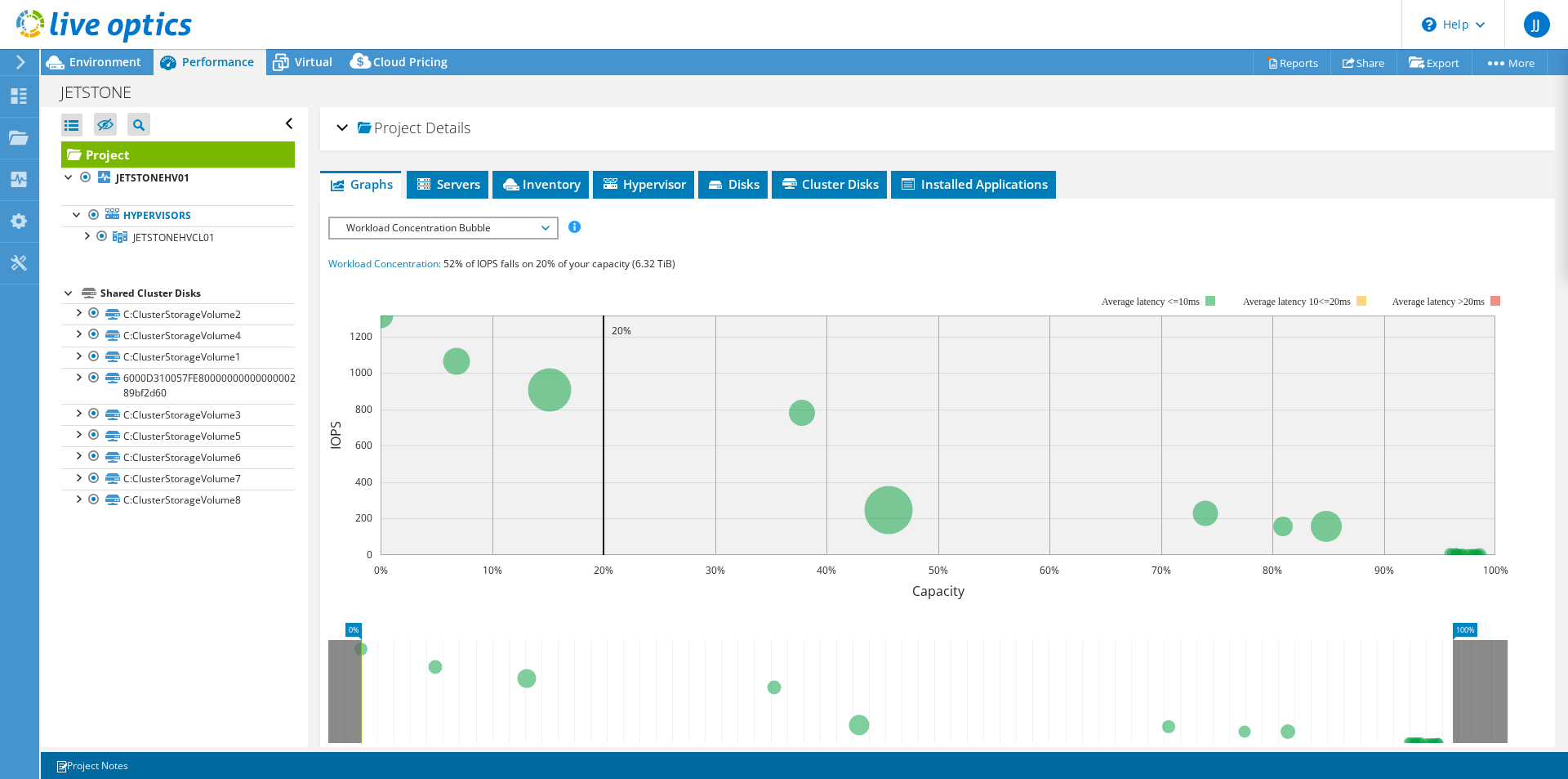
click at [555, 222] on span "Workload Concentration Bubble" at bounding box center [443, 228] width 226 height 20
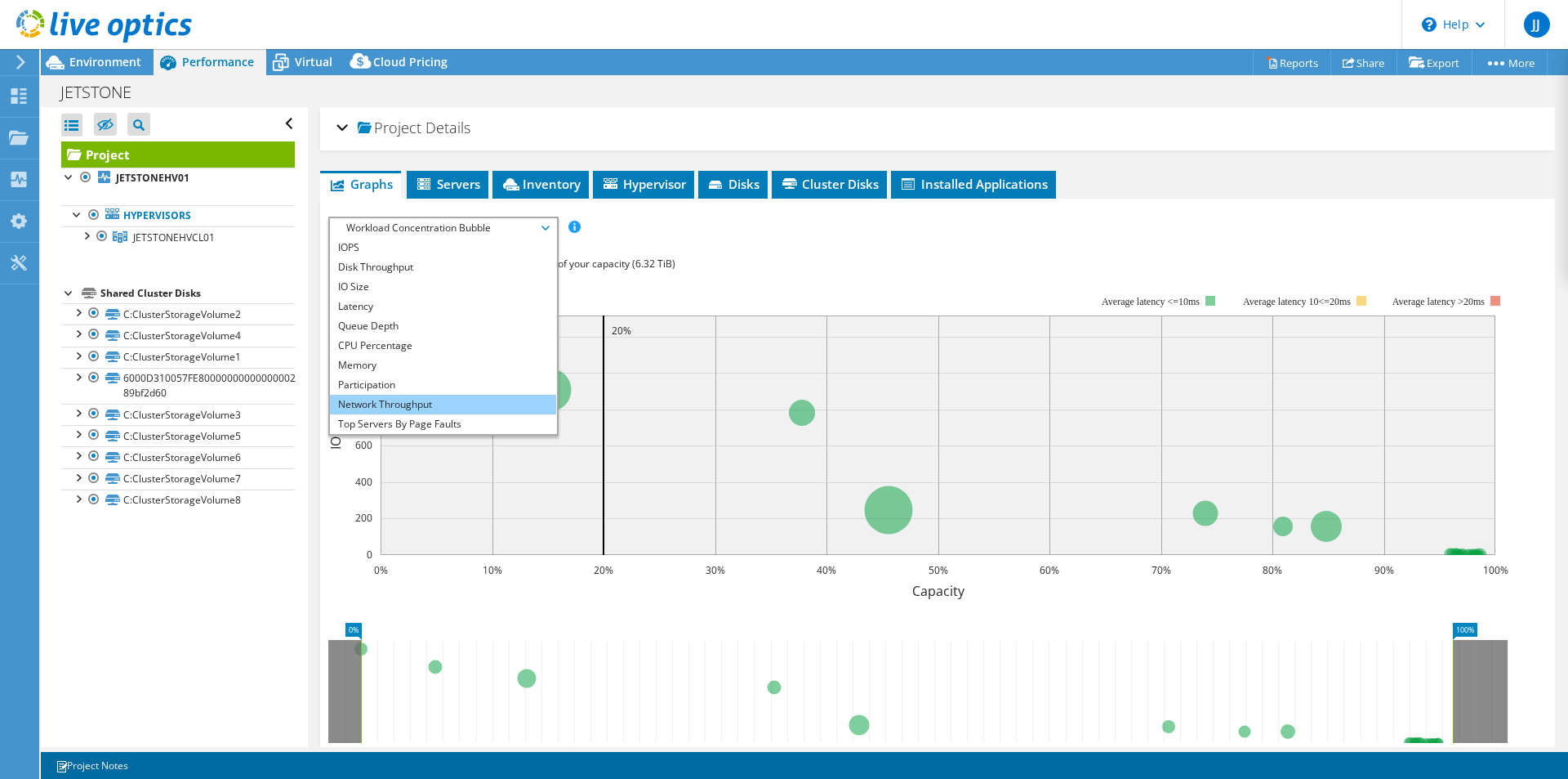
click at [419, 408] on li "Network Throughput" at bounding box center [443, 404] width 226 height 20
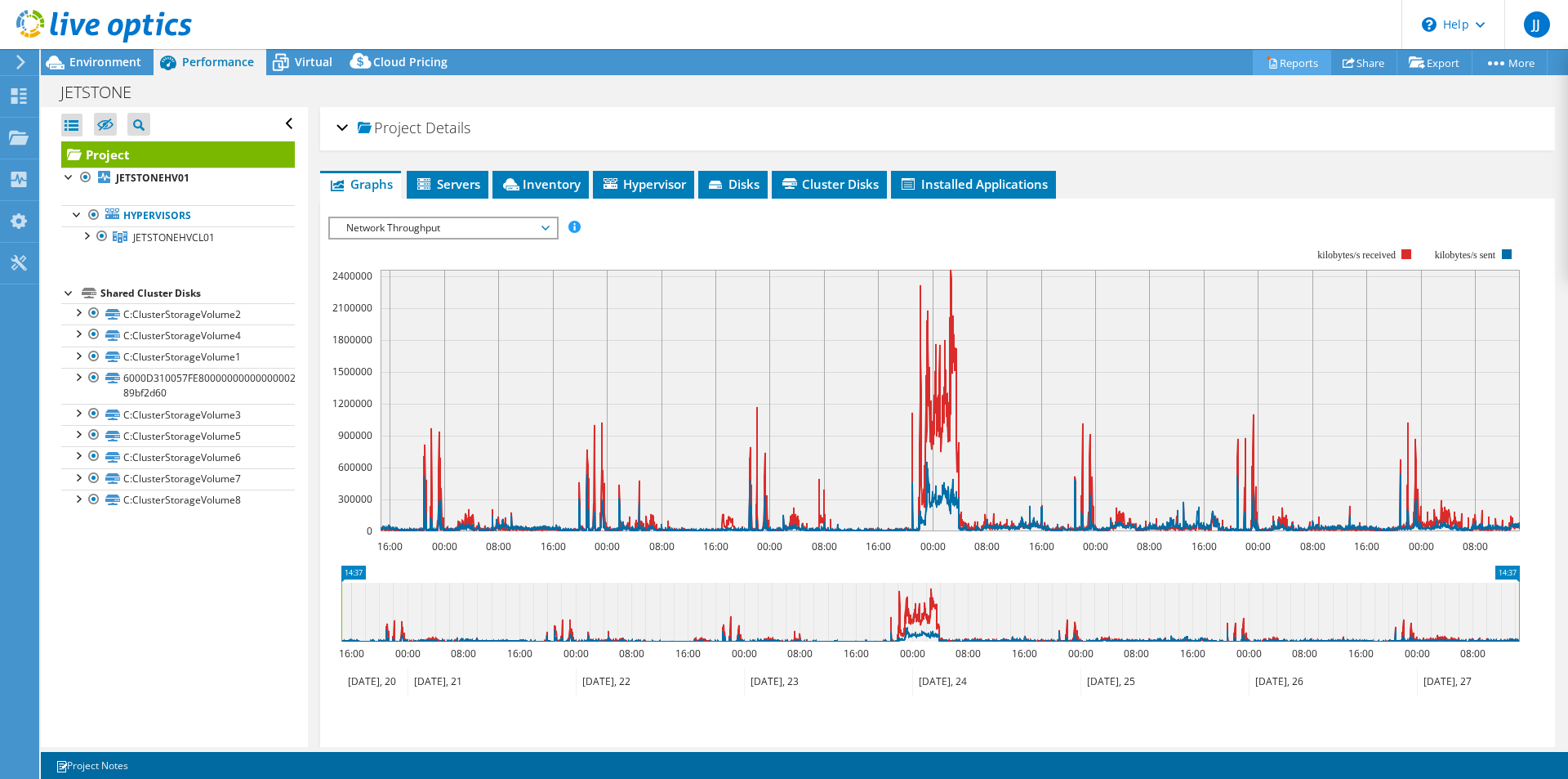
click at [1274, 58] on link "Reports" at bounding box center [1291, 63] width 78 height 25
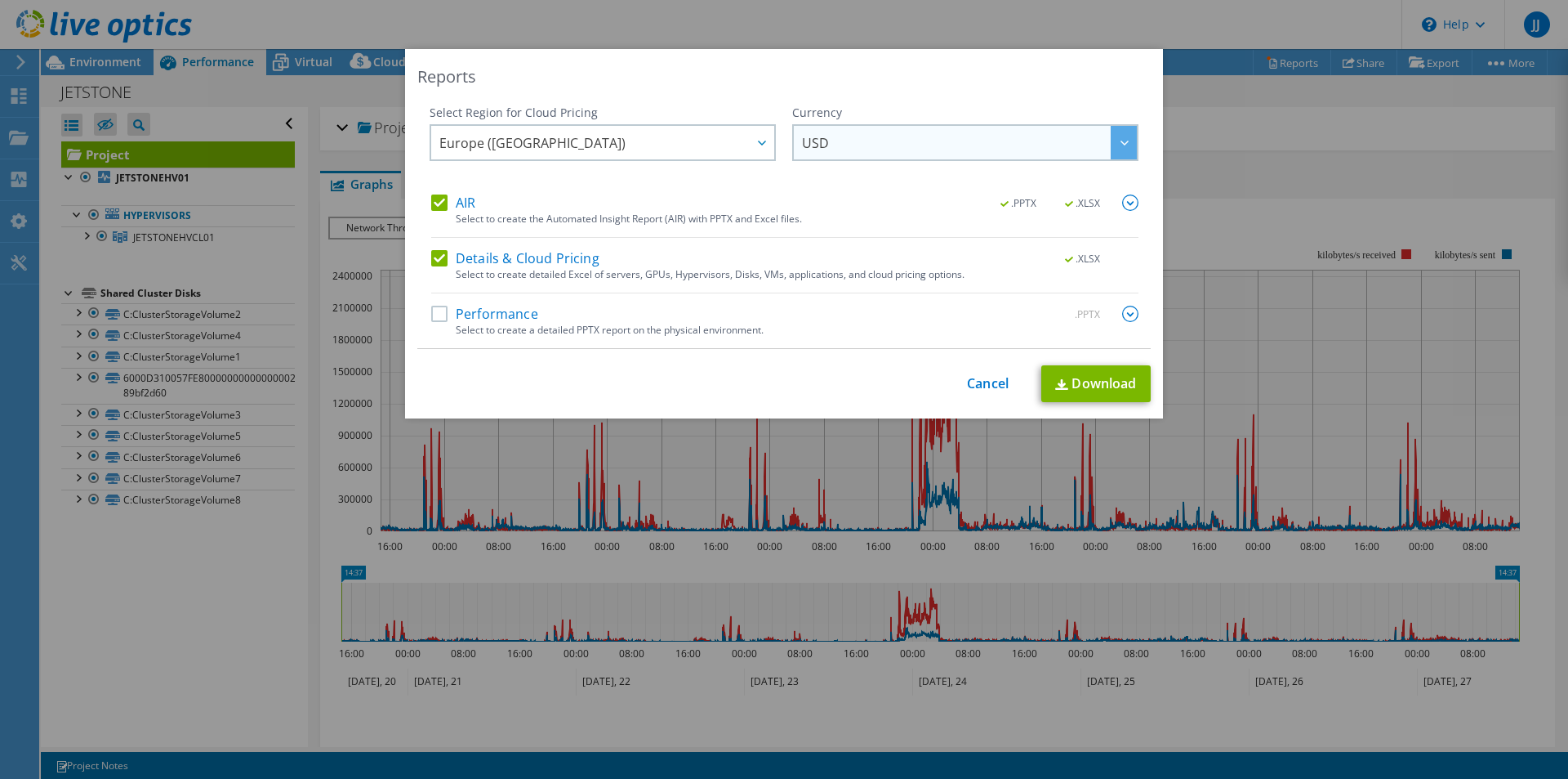
click at [1120, 147] on div at bounding box center [1124, 142] width 26 height 33
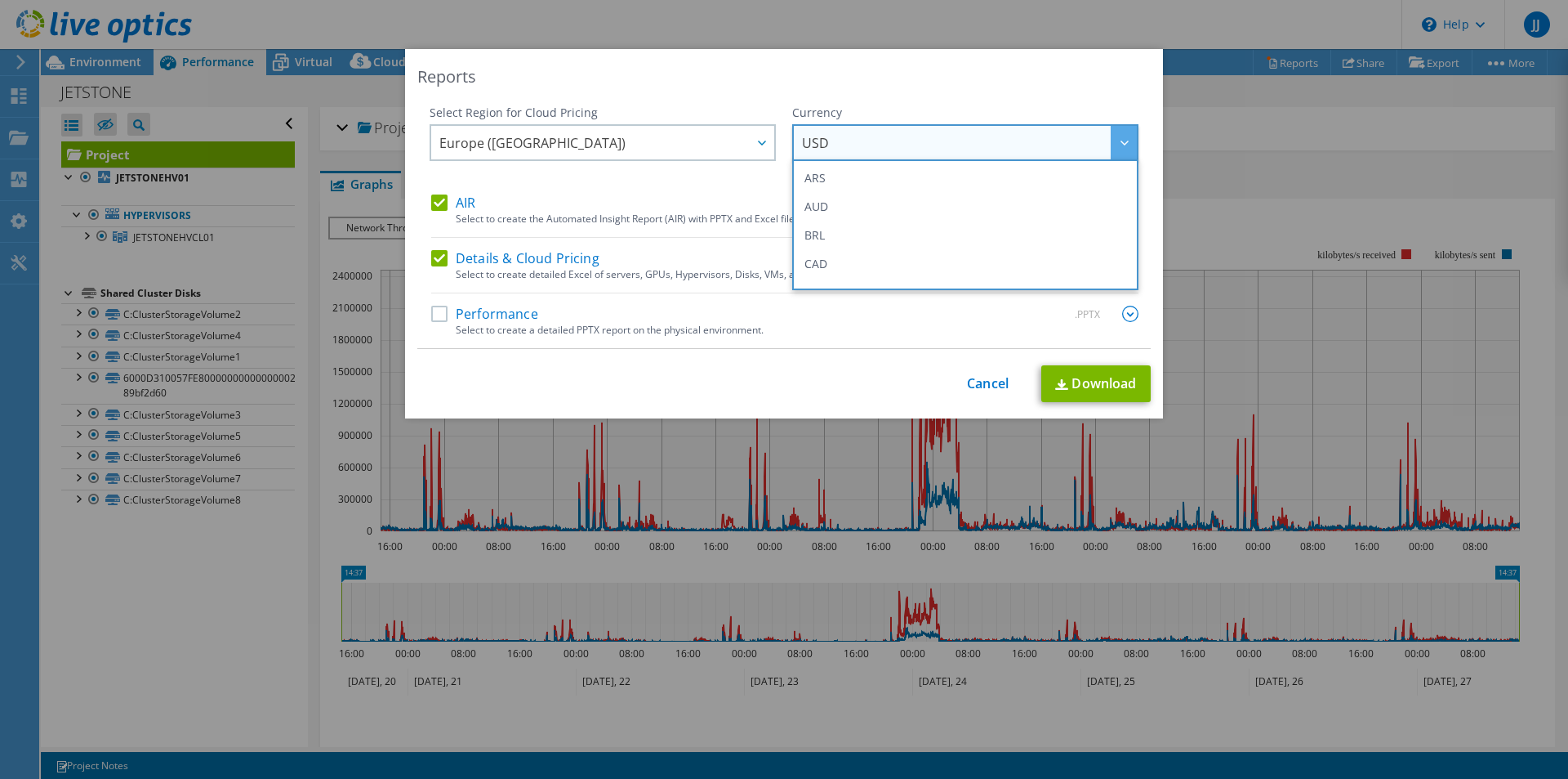
click at [1120, 147] on div at bounding box center [1124, 142] width 26 height 33
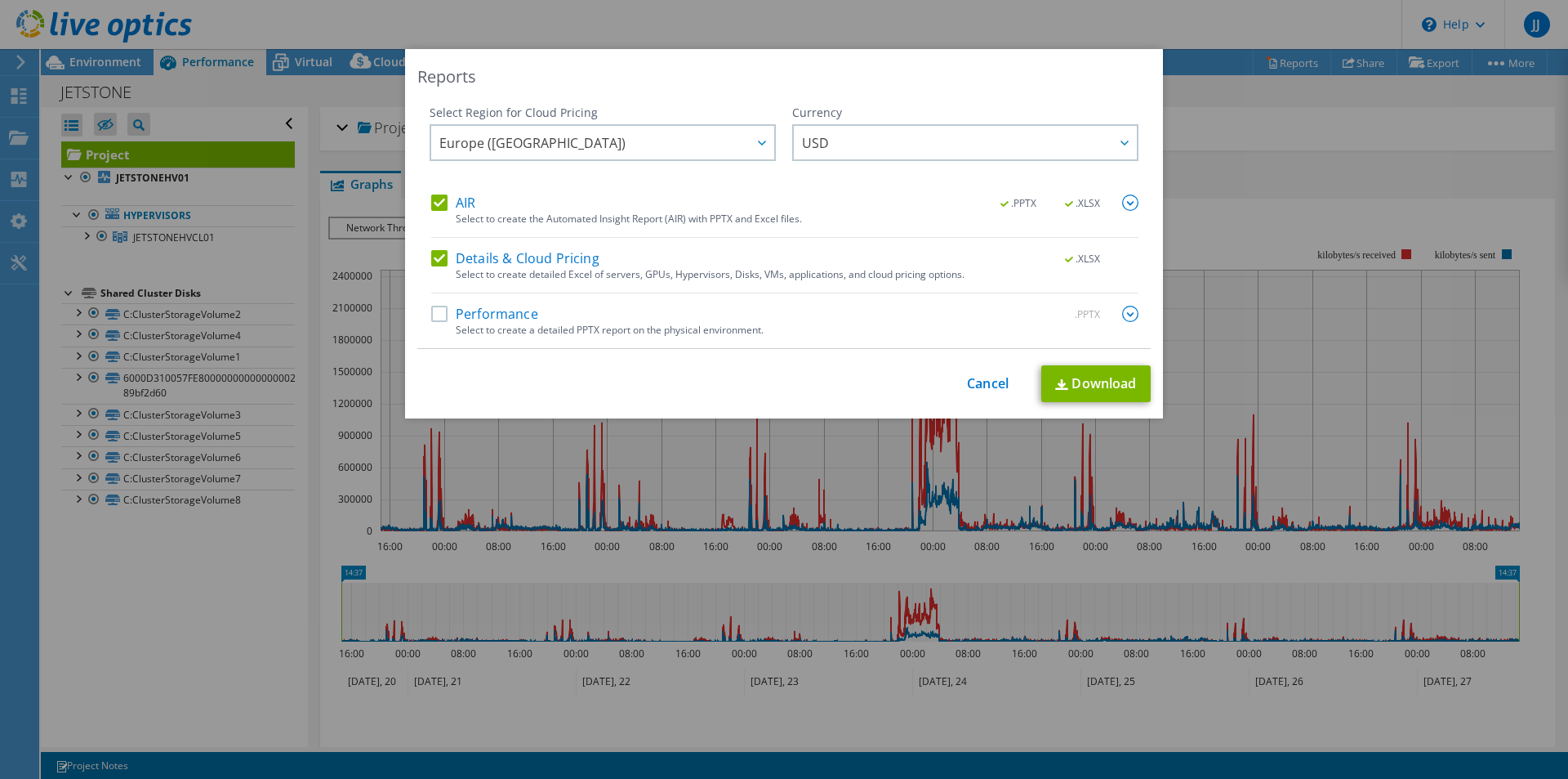
click at [1323, 147] on div "Reports Select Region for Cloud Pricing Asia Pacific (Hong Kong) Asia Pacific (…" at bounding box center [784, 389] width 1568 height 680
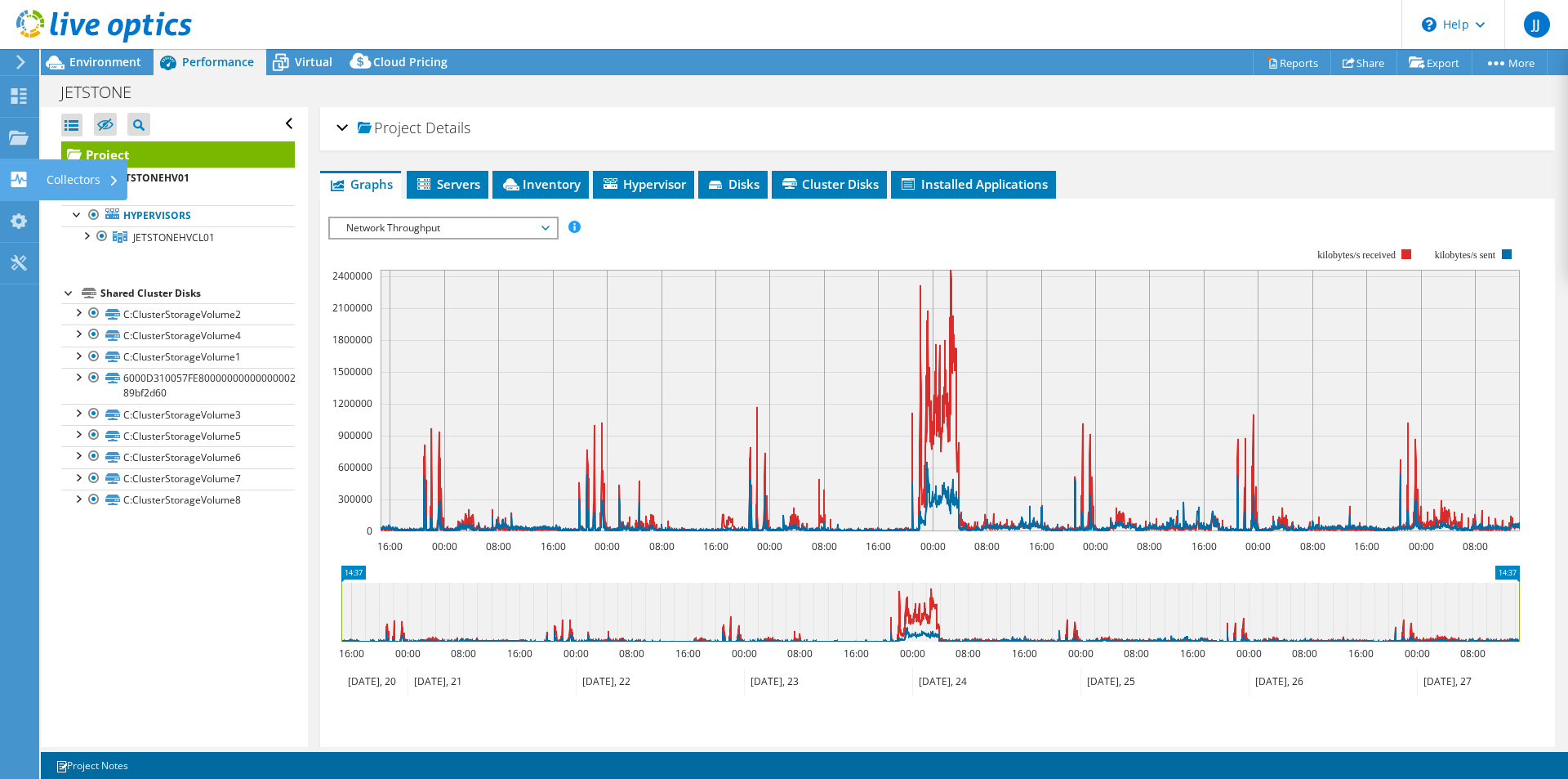
click at [19, 180] on icon at bounding box center [19, 178] width 20 height 15
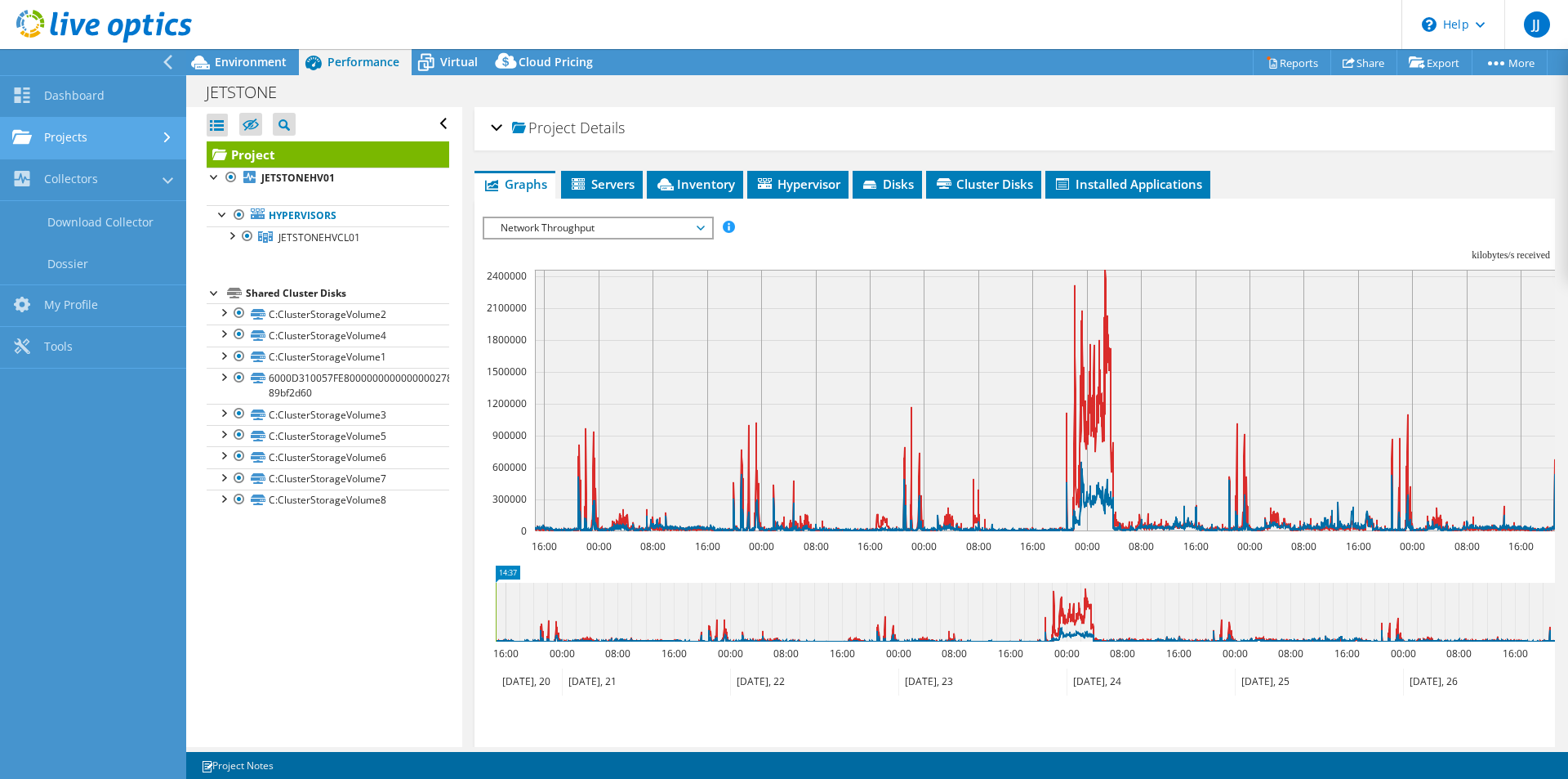
click at [51, 139] on link "Projects" at bounding box center [93, 138] width 186 height 41
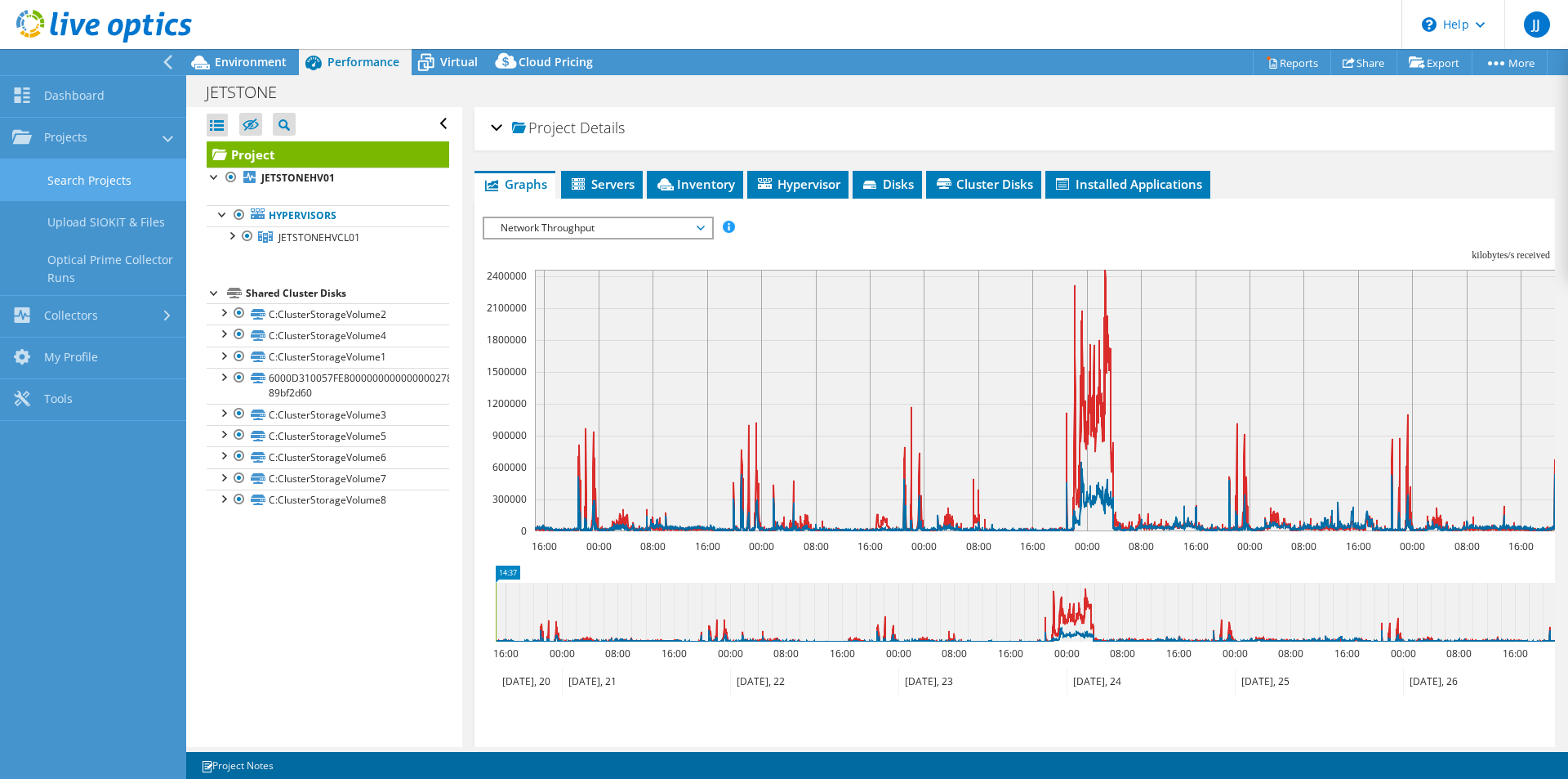
click at [125, 173] on link "Search Projects" at bounding box center [93, 180] width 186 height 41
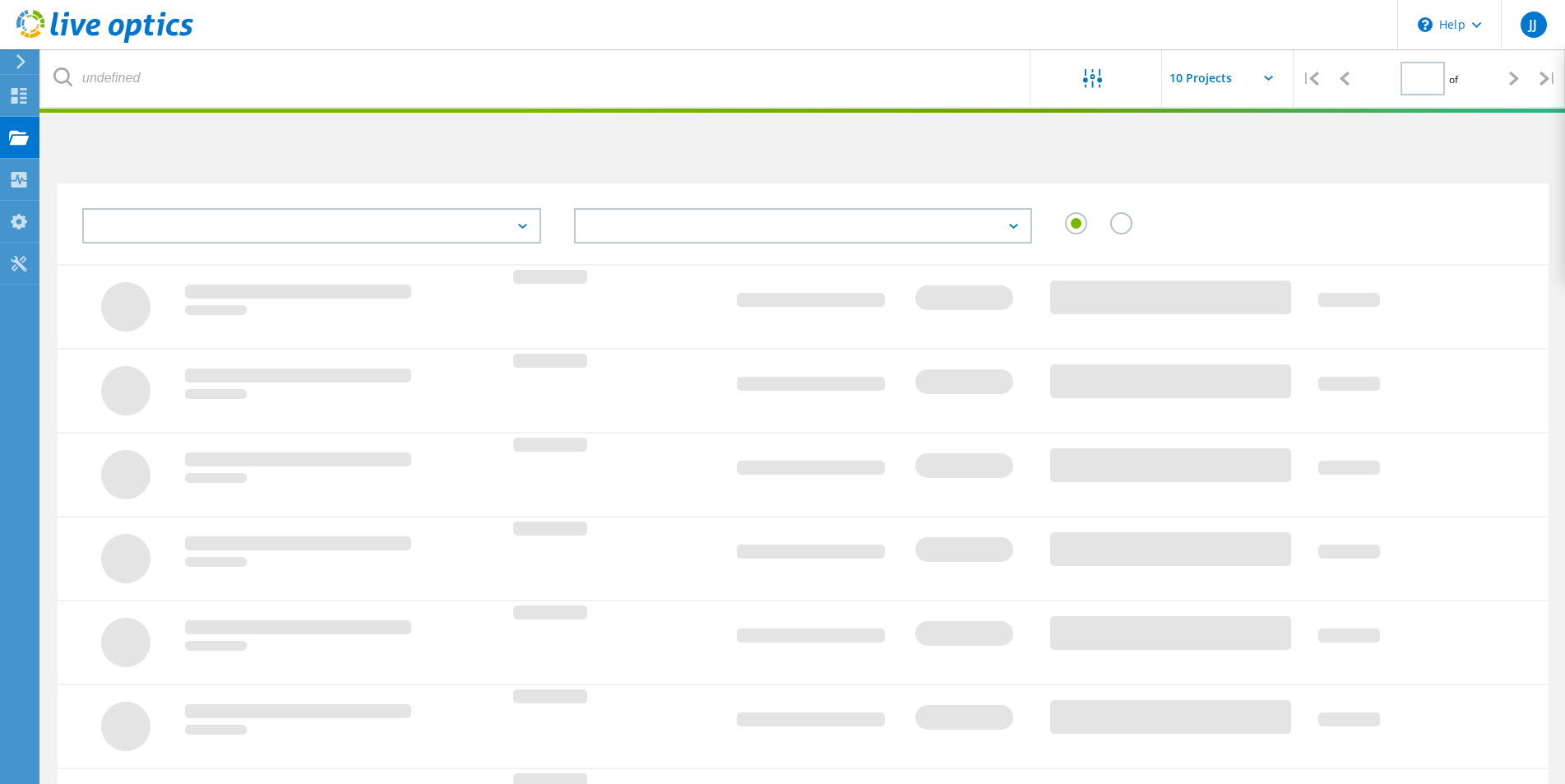
type input "1"
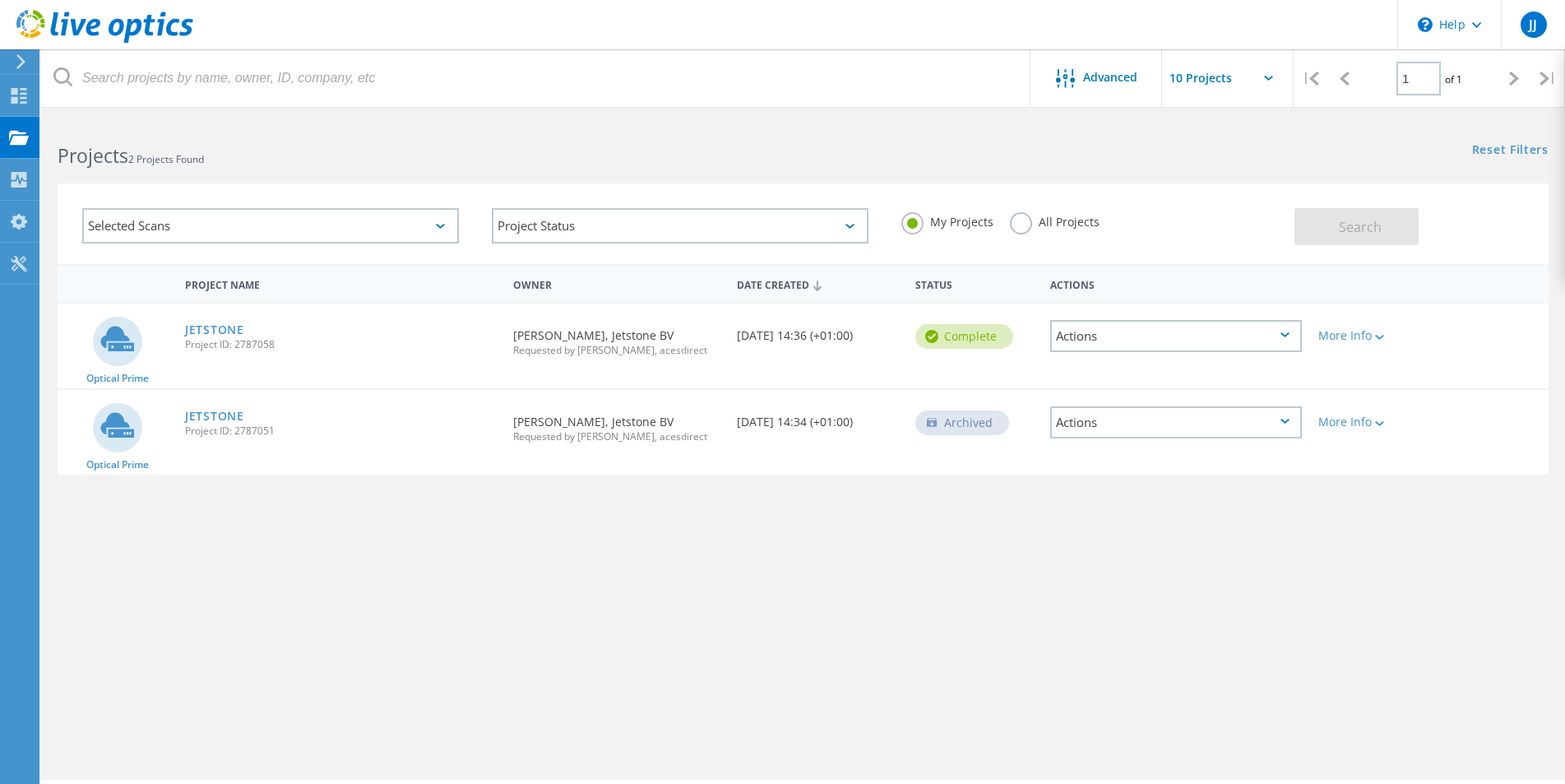
click at [404, 598] on div "Project Name Owner Date Created Status Actions Optical Prime JETSTONE Project I…" at bounding box center [803, 478] width 1491 height 428
click at [1018, 216] on label "All Projects" at bounding box center [1054, 219] width 89 height 15
click at [0, 0] on input "All Projects" at bounding box center [0, 0] width 0 height 0
click at [1367, 220] on span "Search" at bounding box center [1360, 227] width 42 height 18
click at [1089, 78] on span "Advanced" at bounding box center [1110, 77] width 54 height 12
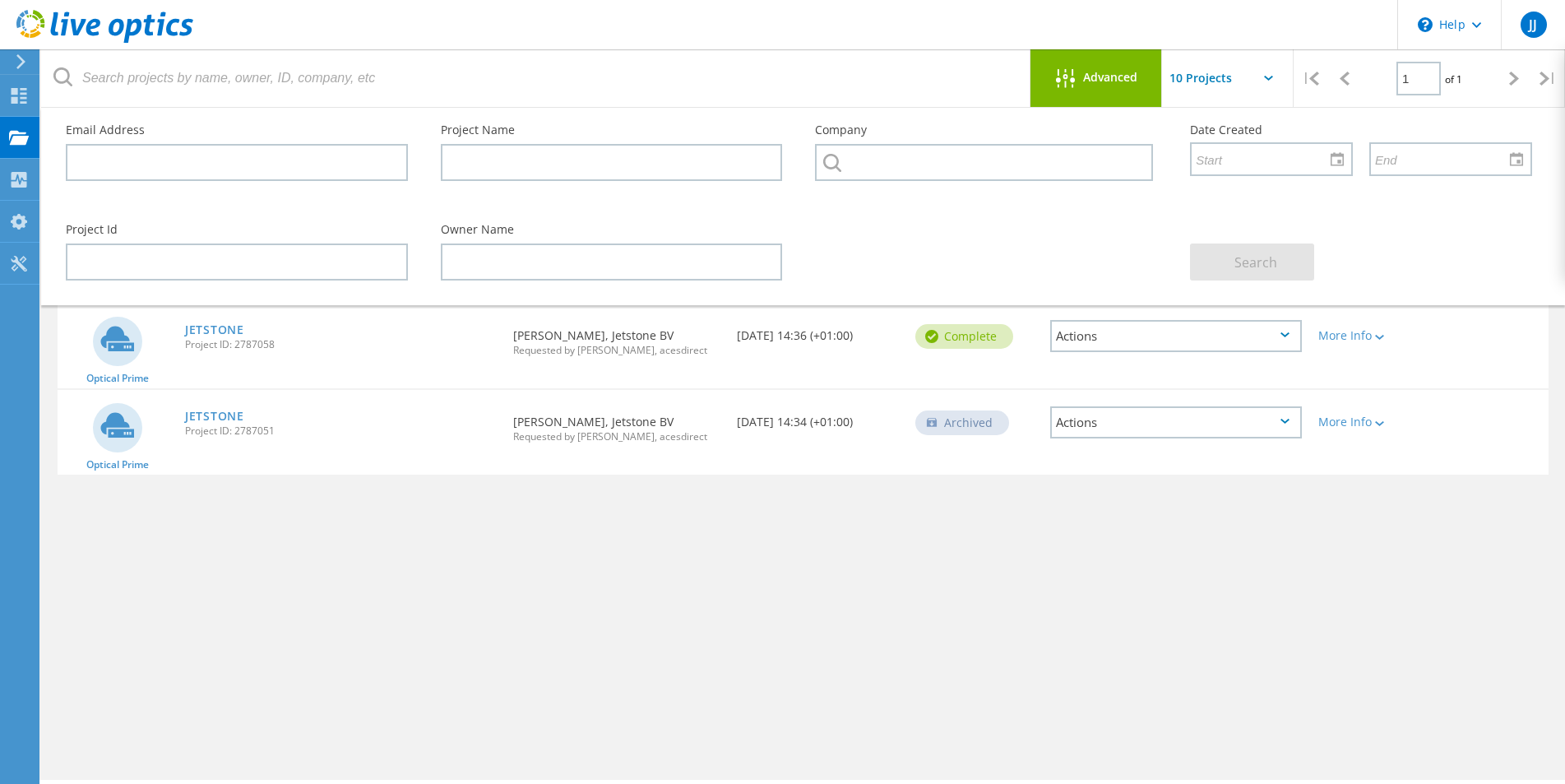
click at [1104, 71] on span "Advanced" at bounding box center [1110, 77] width 54 height 12
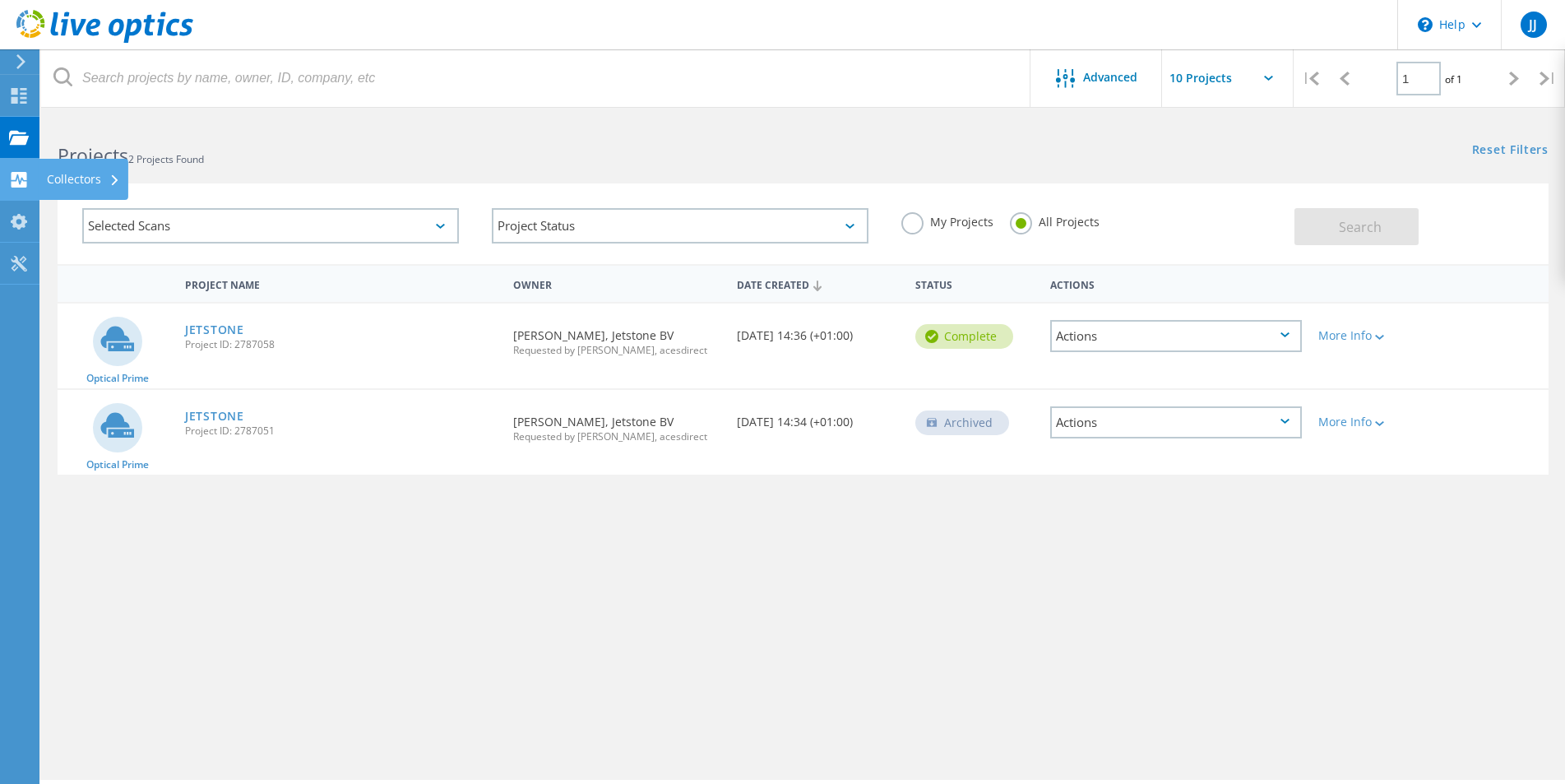
click at [23, 185] on use at bounding box center [19, 179] width 15 height 15
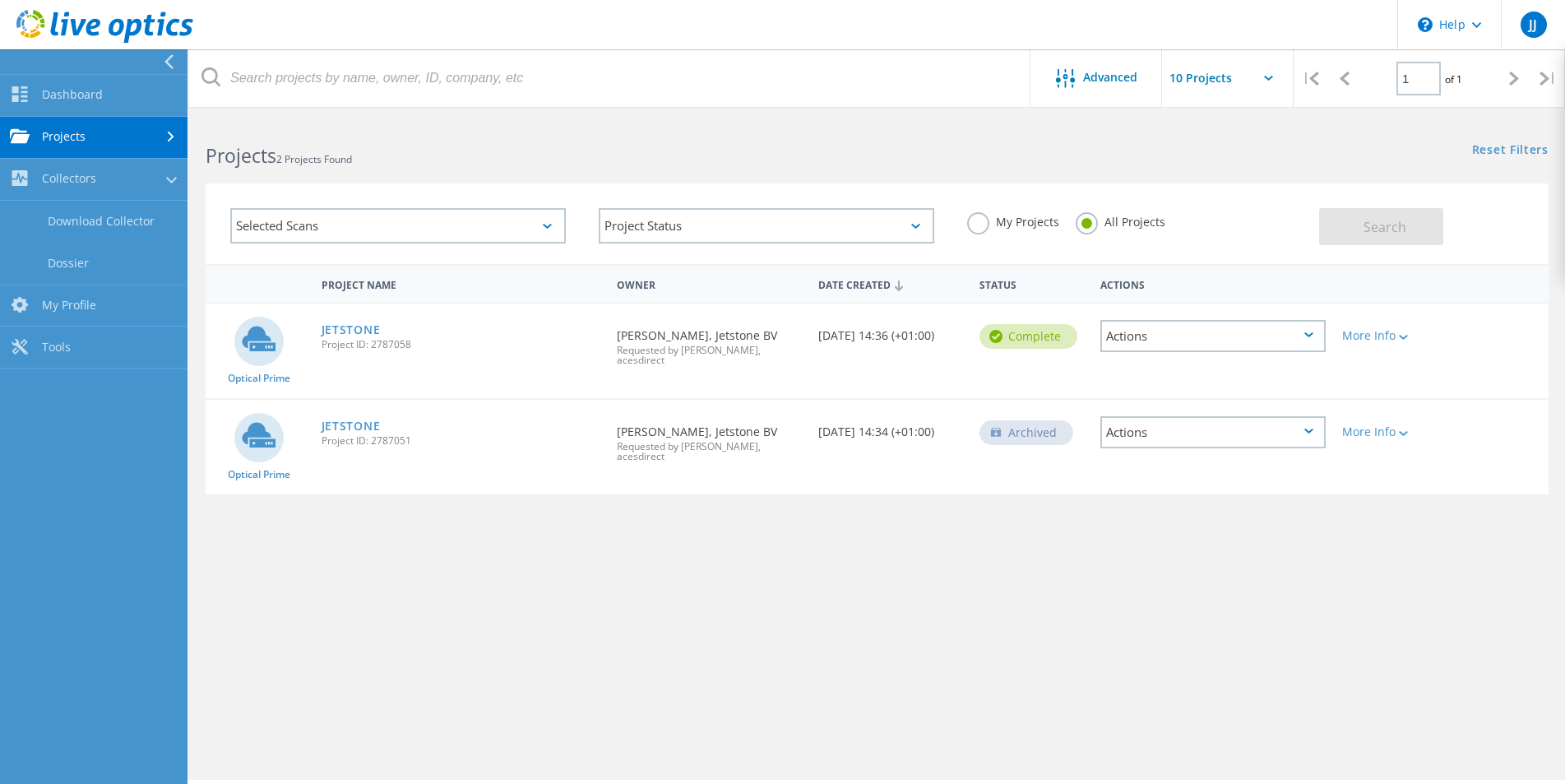
click at [73, 141] on link "Projects" at bounding box center [94, 137] width 188 height 42
click at [81, 184] on link "Search Projects" at bounding box center [94, 180] width 188 height 42
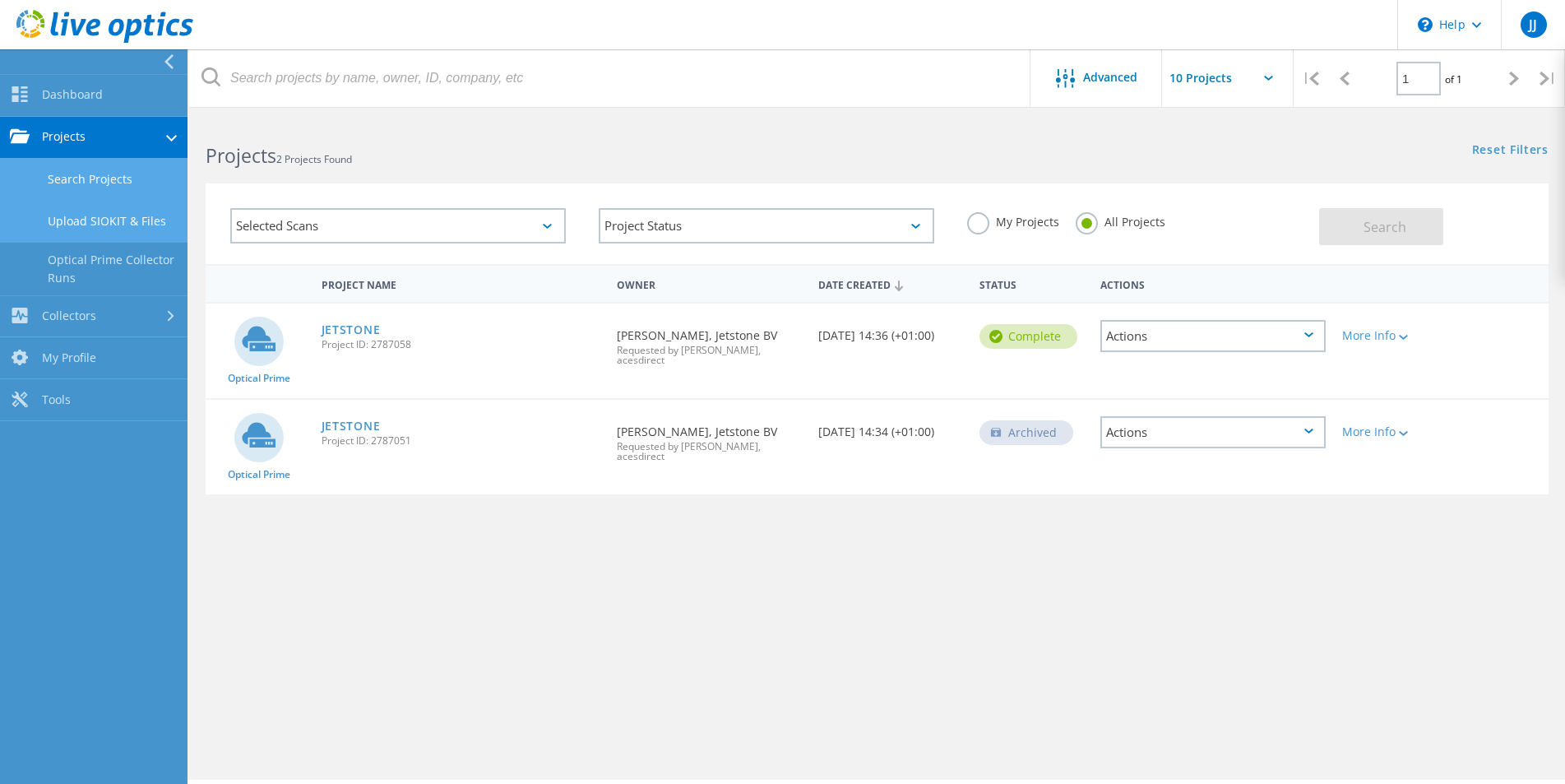
click at [82, 232] on link "Upload SIOKIT & Files" at bounding box center [94, 221] width 188 height 42
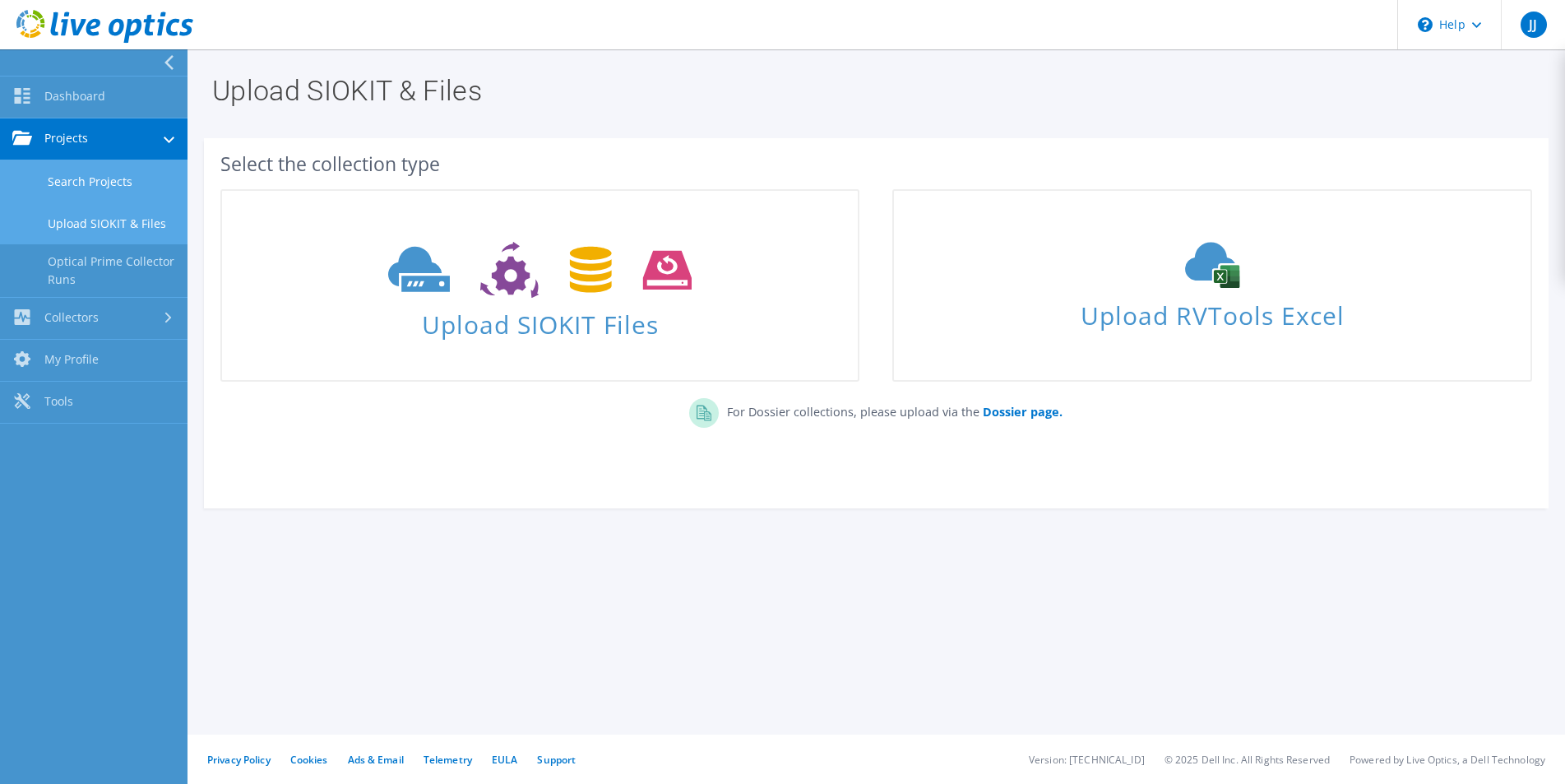
click at [102, 177] on link "Search Projects" at bounding box center [94, 181] width 188 height 42
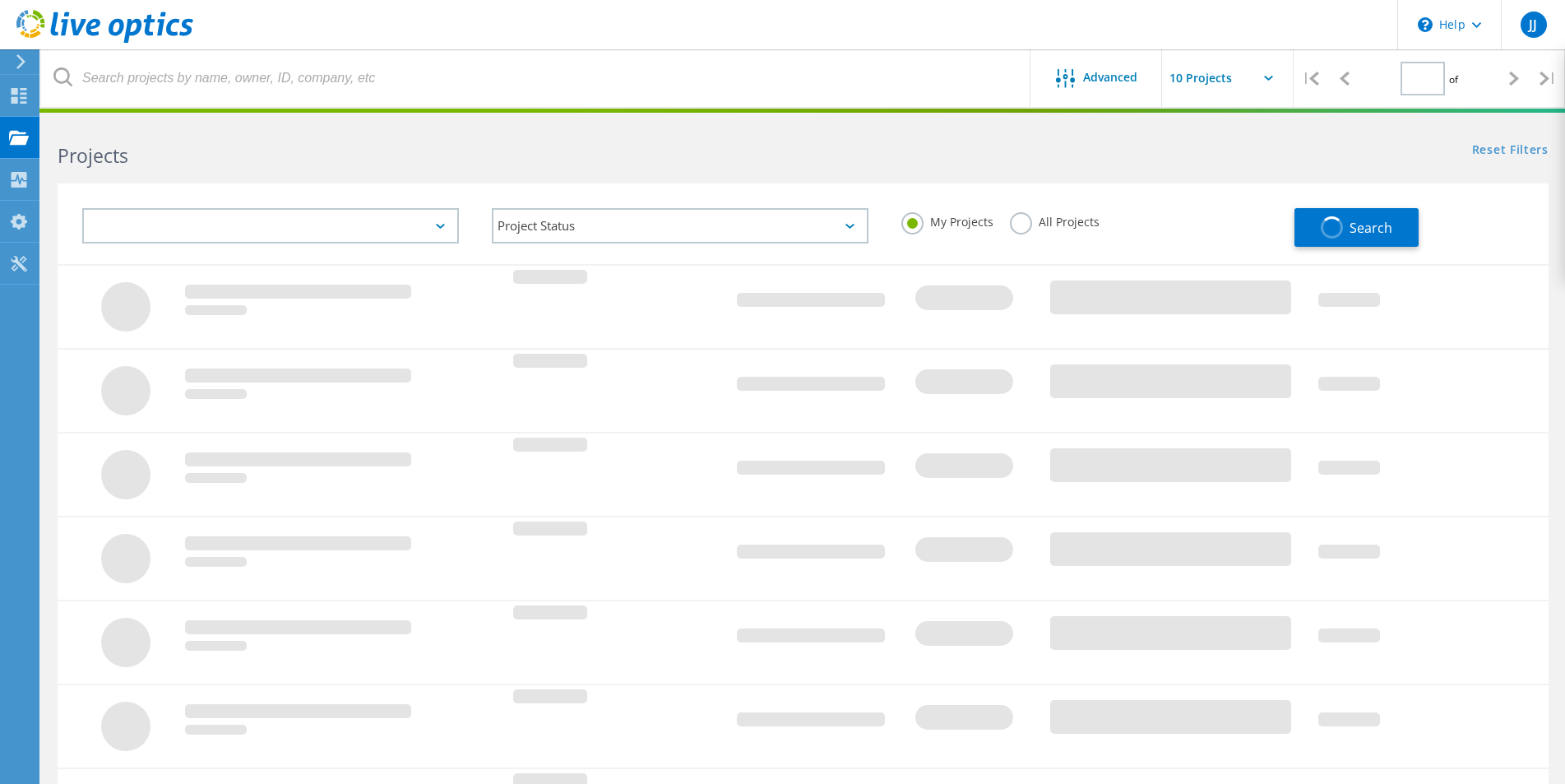
type input "1"
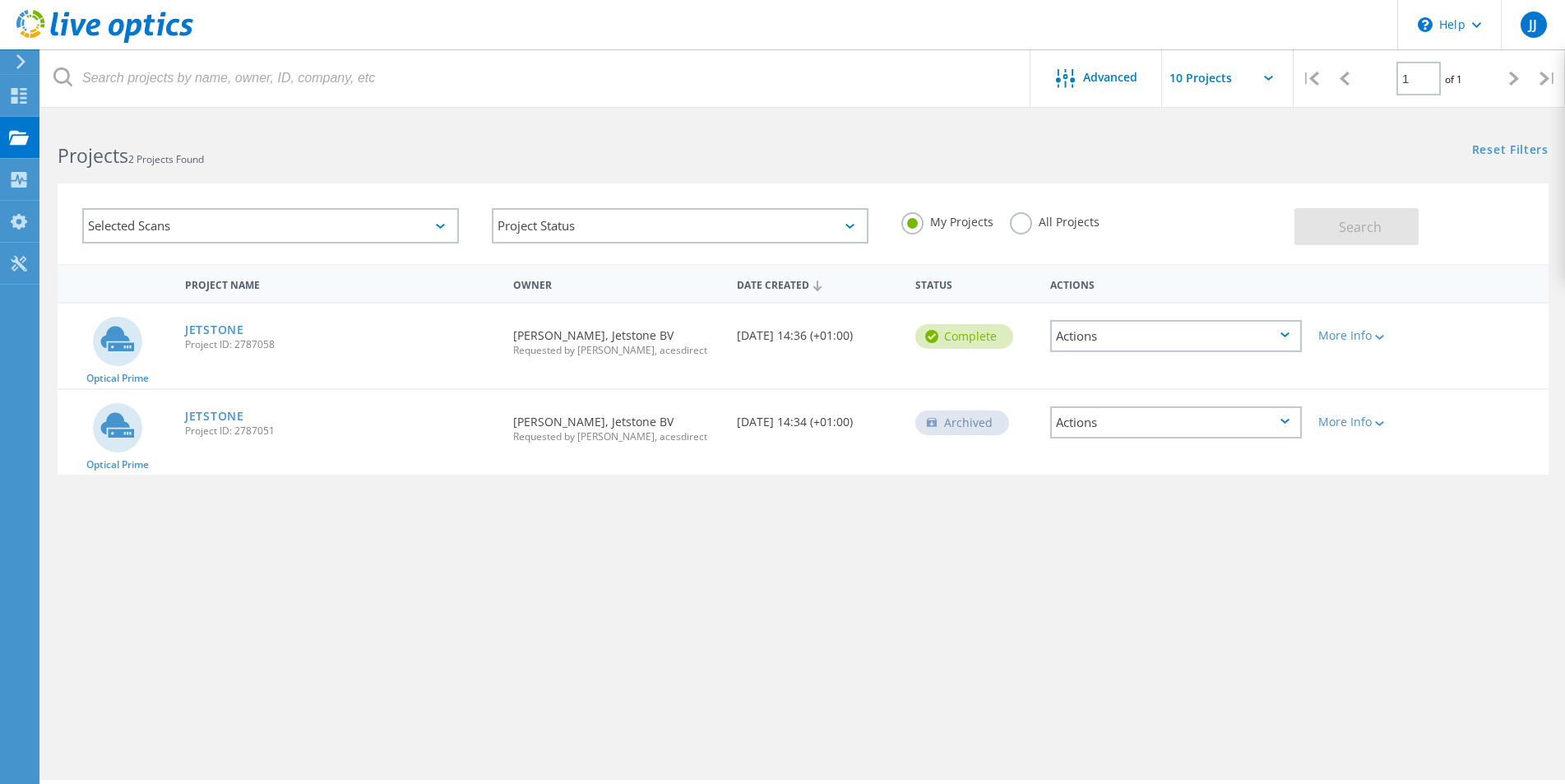
click at [441, 675] on div "Project Name Owner Date Created Status Actions Optical Prime JETSTONE Project I…" at bounding box center [803, 478] width 1491 height 428
click at [1025, 220] on label "All Projects" at bounding box center [1054, 219] width 89 height 15
click at [0, 0] on input "All Projects" at bounding box center [0, 0] width 0 height 0
click at [1323, 226] on button "Search" at bounding box center [1357, 226] width 125 height 37
